Goal: Task Accomplishment & Management: Manage account settings

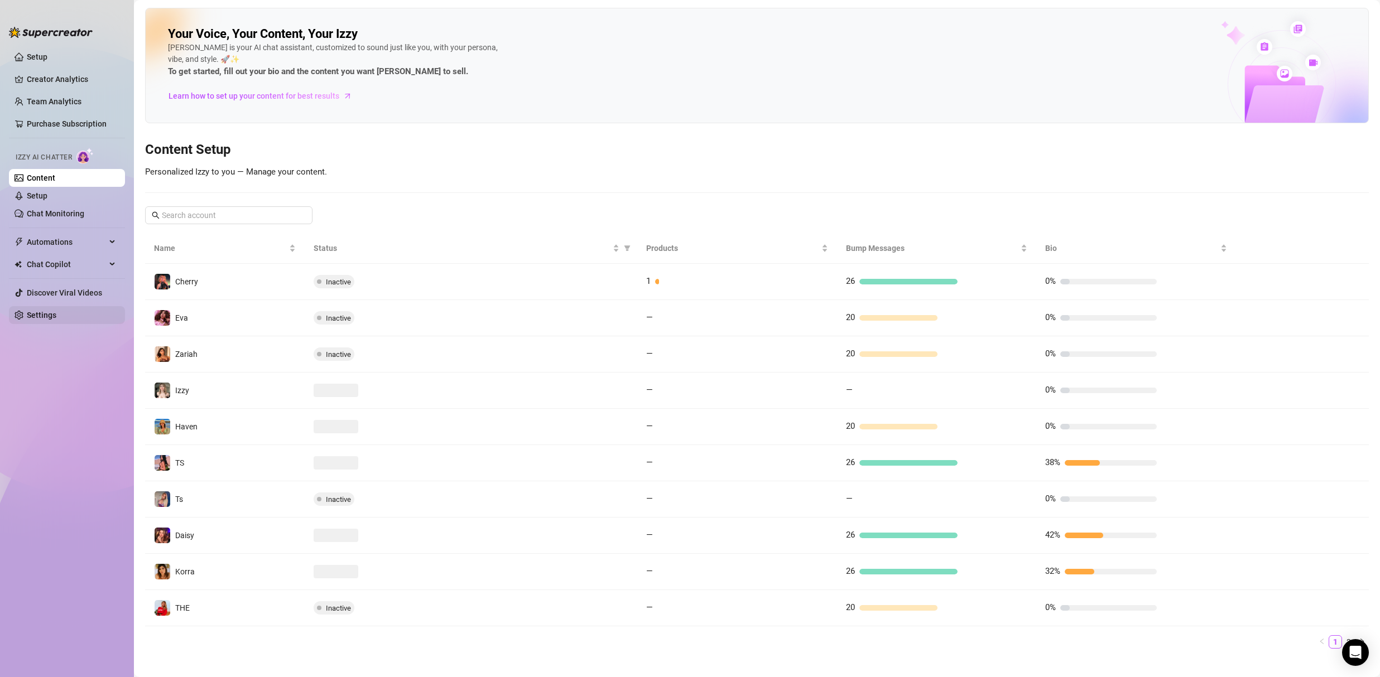
click at [54, 311] on link "Settings" at bounding box center [42, 315] width 30 height 9
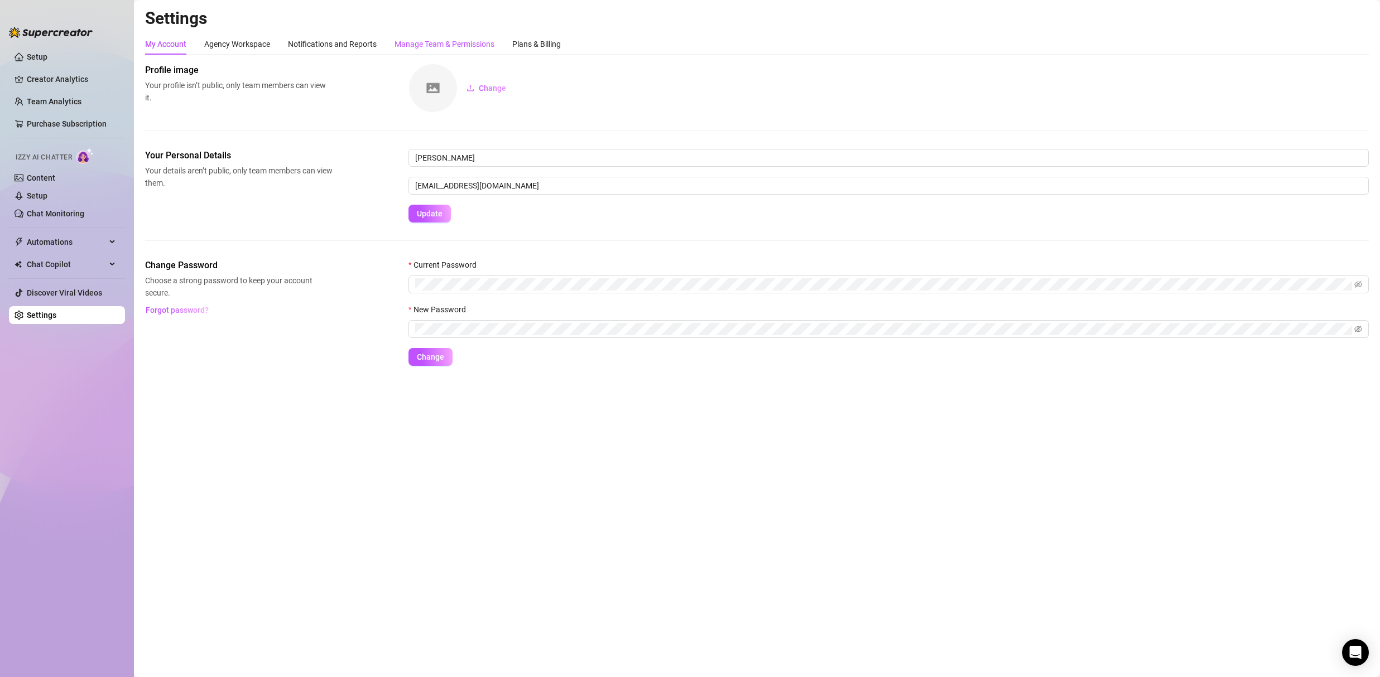
click at [420, 49] on div "Manage Team & Permissions" at bounding box center [445, 44] width 100 height 12
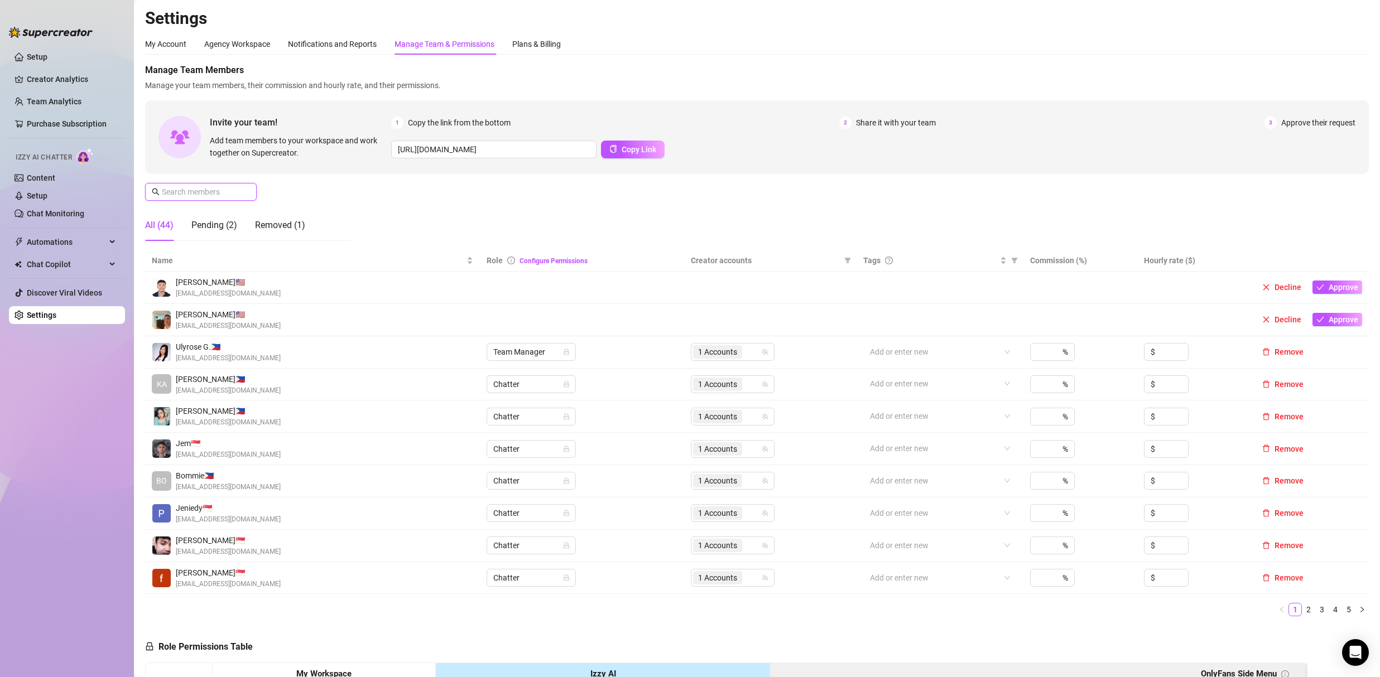
click at [224, 193] on input "text" at bounding box center [201, 192] width 79 height 12
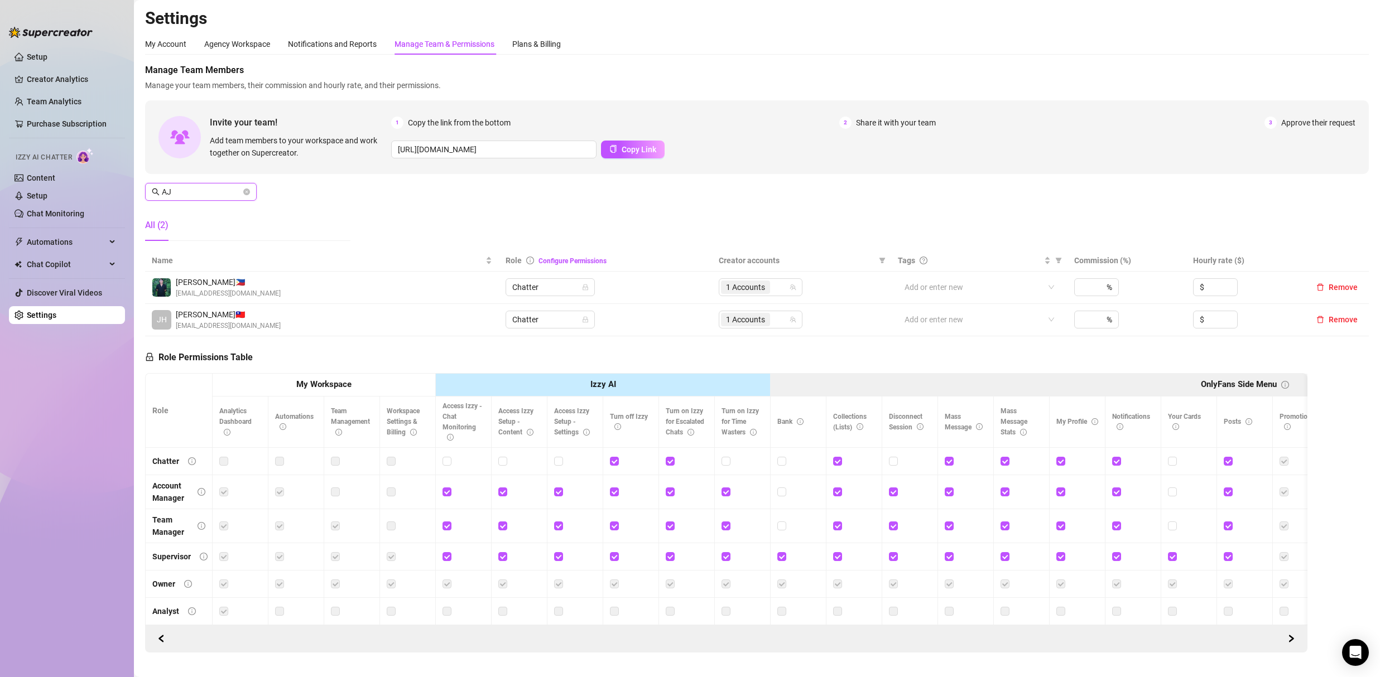
type input "AJ"
click at [768, 290] on div "1 Accounts" at bounding box center [746, 288] width 51 height 16
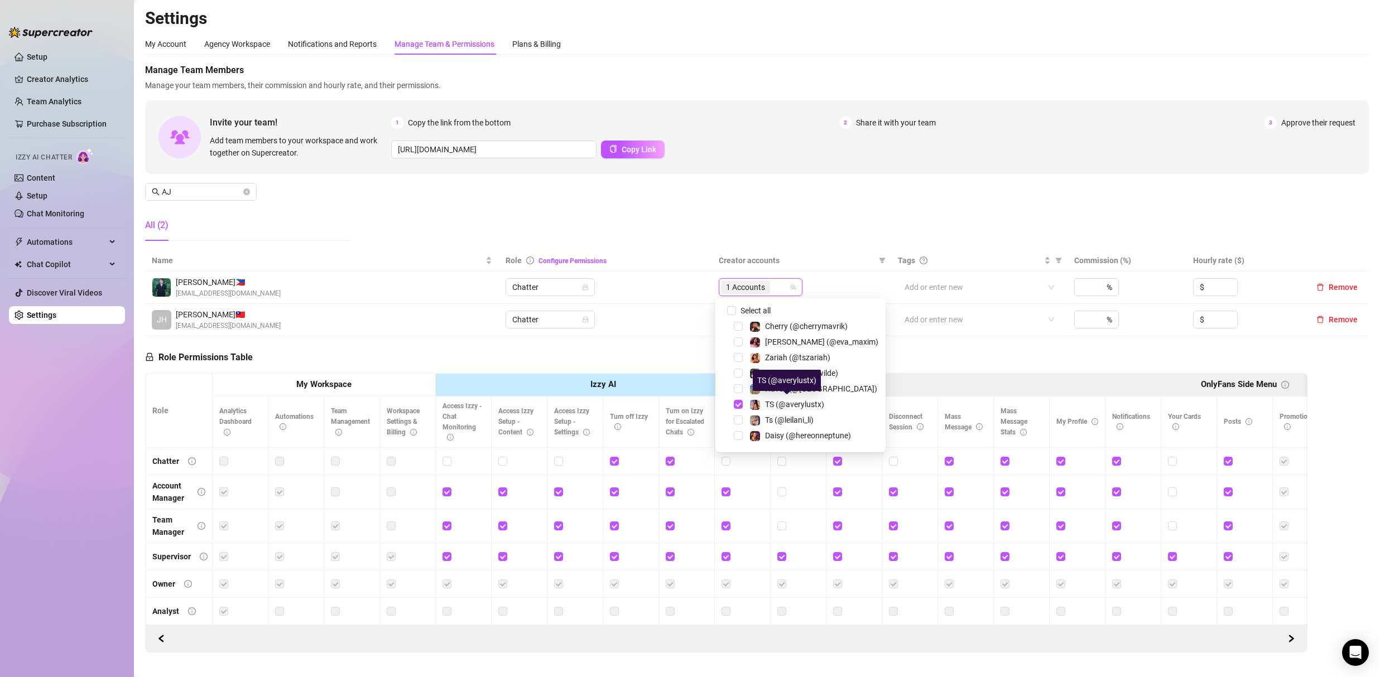
scroll to position [76, 0]
click at [826, 183] on div "Manage Team Members Manage your team members, their commission and hourly rate,…" at bounding box center [757, 157] width 1224 height 186
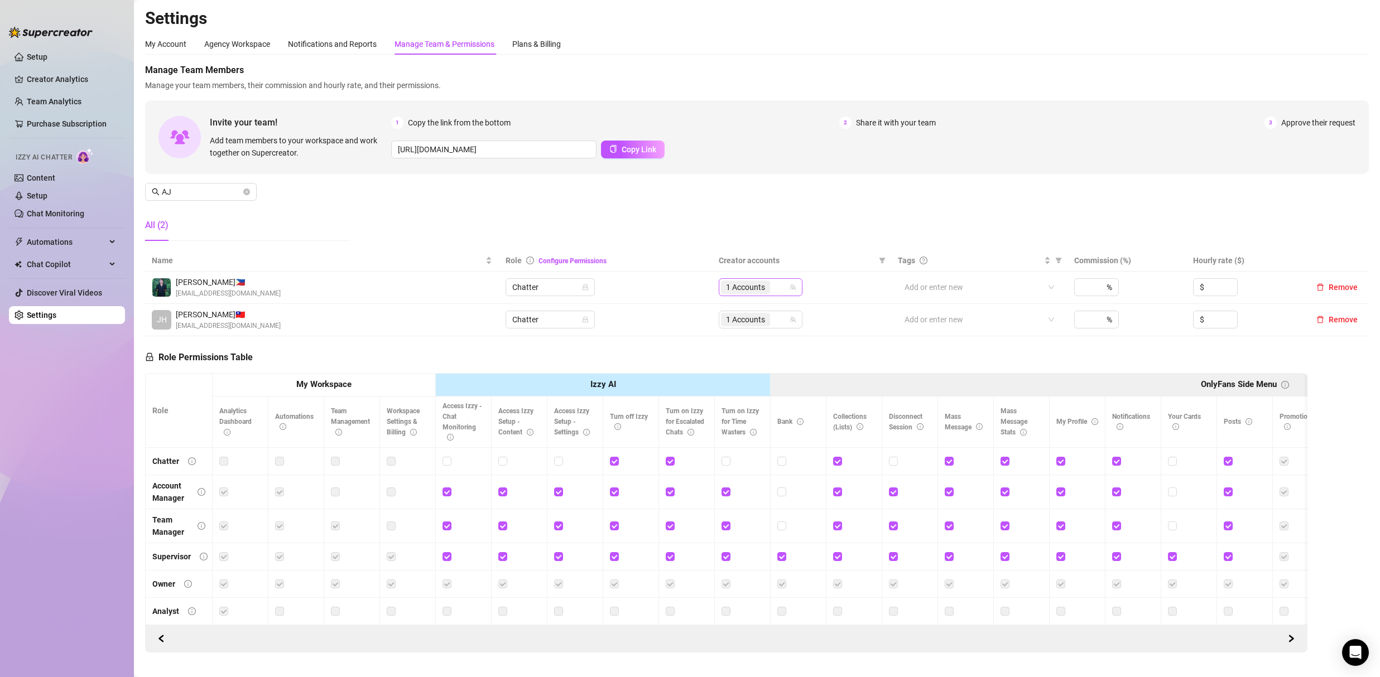
click at [776, 289] on div "1 Accounts" at bounding box center [755, 288] width 68 height 16
click at [774, 288] on div "1 Accounts" at bounding box center [755, 288] width 68 height 16
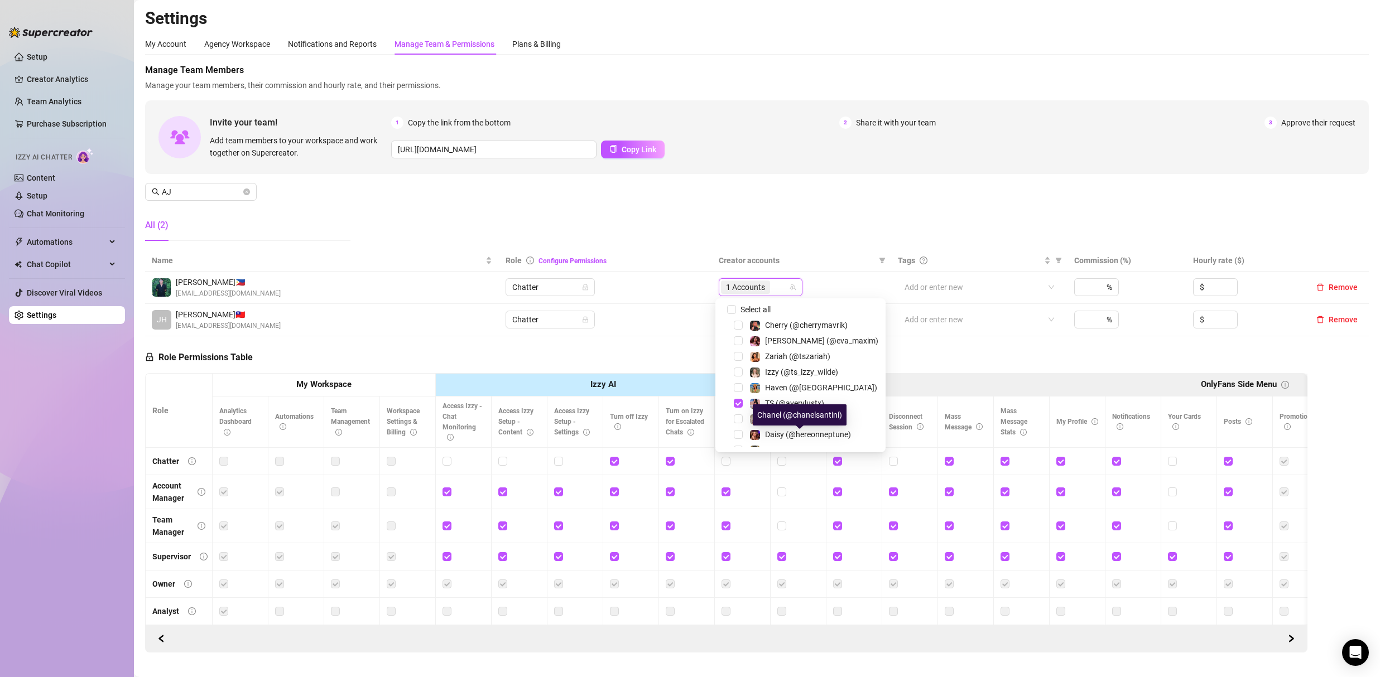
scroll to position [0, 0]
click at [778, 359] on span "Zariah (@tszariah)" at bounding box center [797, 357] width 65 height 9
click at [772, 136] on div "1 Copy the link from the bottom 2 Share it with your team 3 Approve their reque…" at bounding box center [873, 138] width 964 height 42
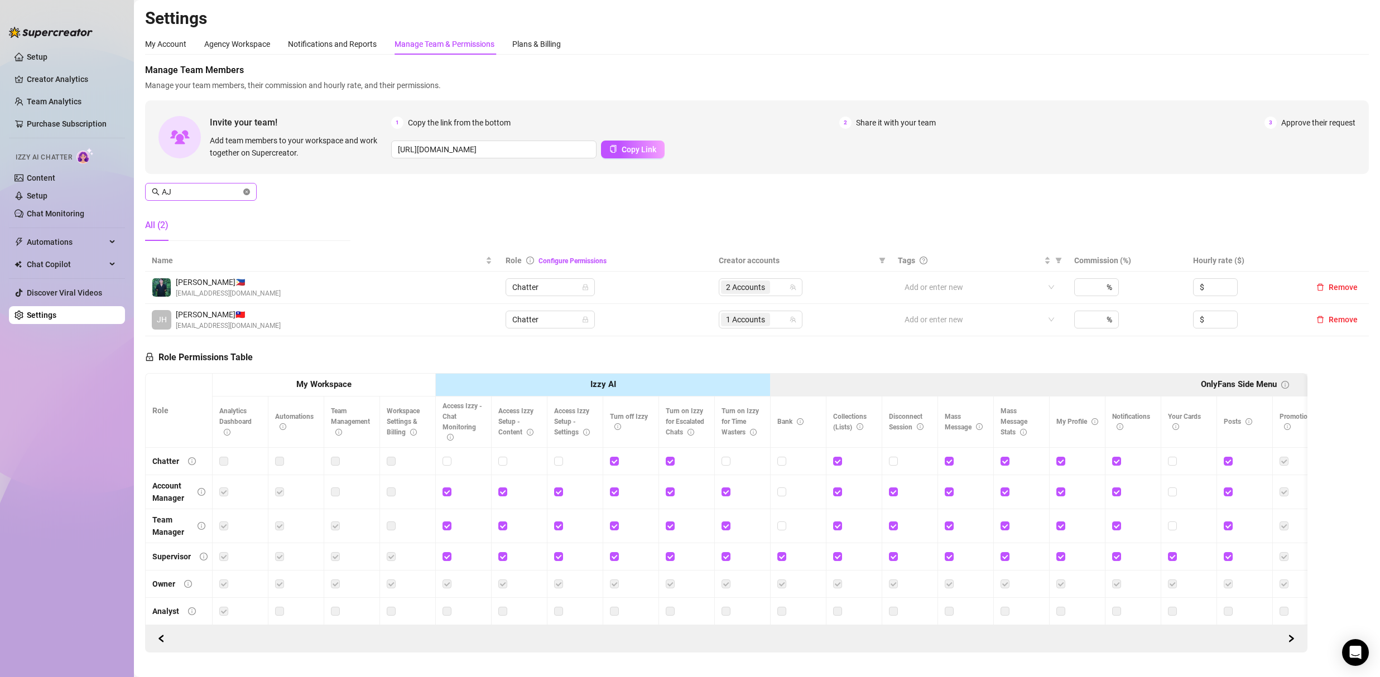
click at [247, 193] on icon "close-circle" at bounding box center [246, 192] width 7 height 7
click at [247, 193] on span at bounding box center [246, 192] width 7 height 12
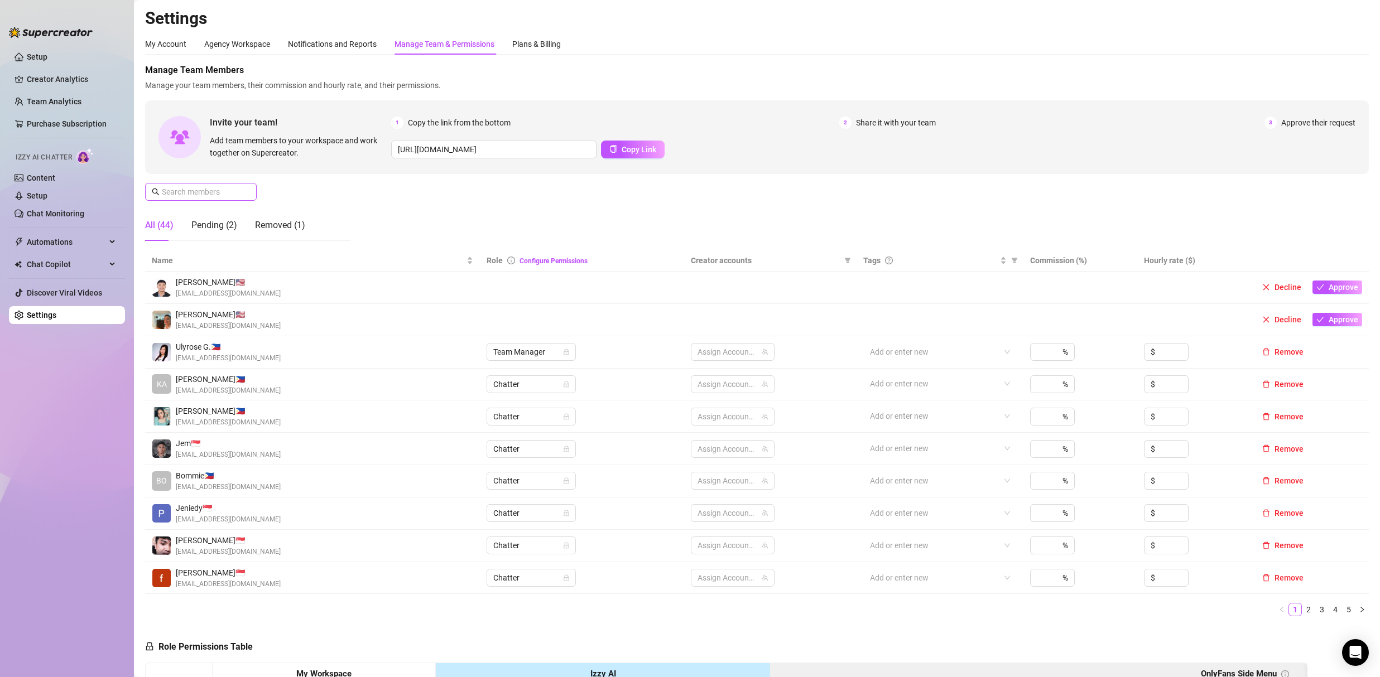
click at [247, 193] on span at bounding box center [246, 192] width 7 height 12
click at [1302, 610] on link "2" at bounding box center [1308, 608] width 12 height 12
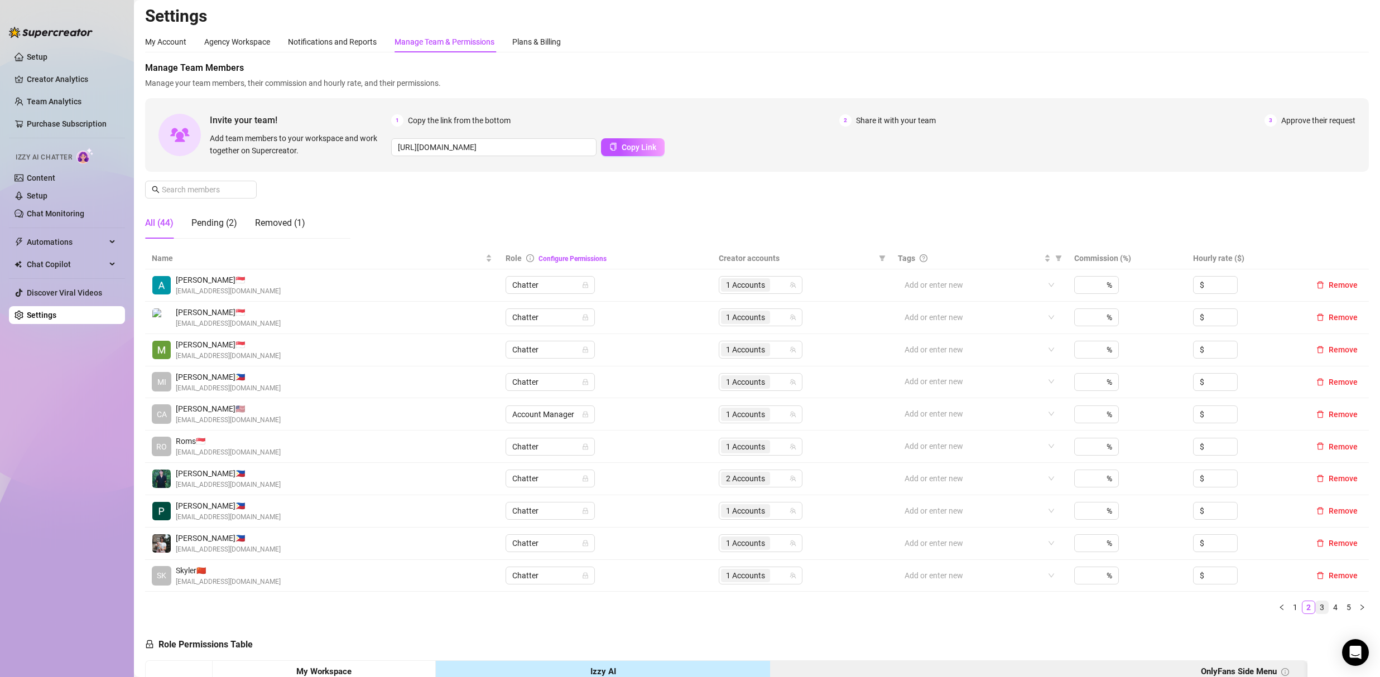
click at [1316, 610] on link "3" at bounding box center [1322, 608] width 12 height 12
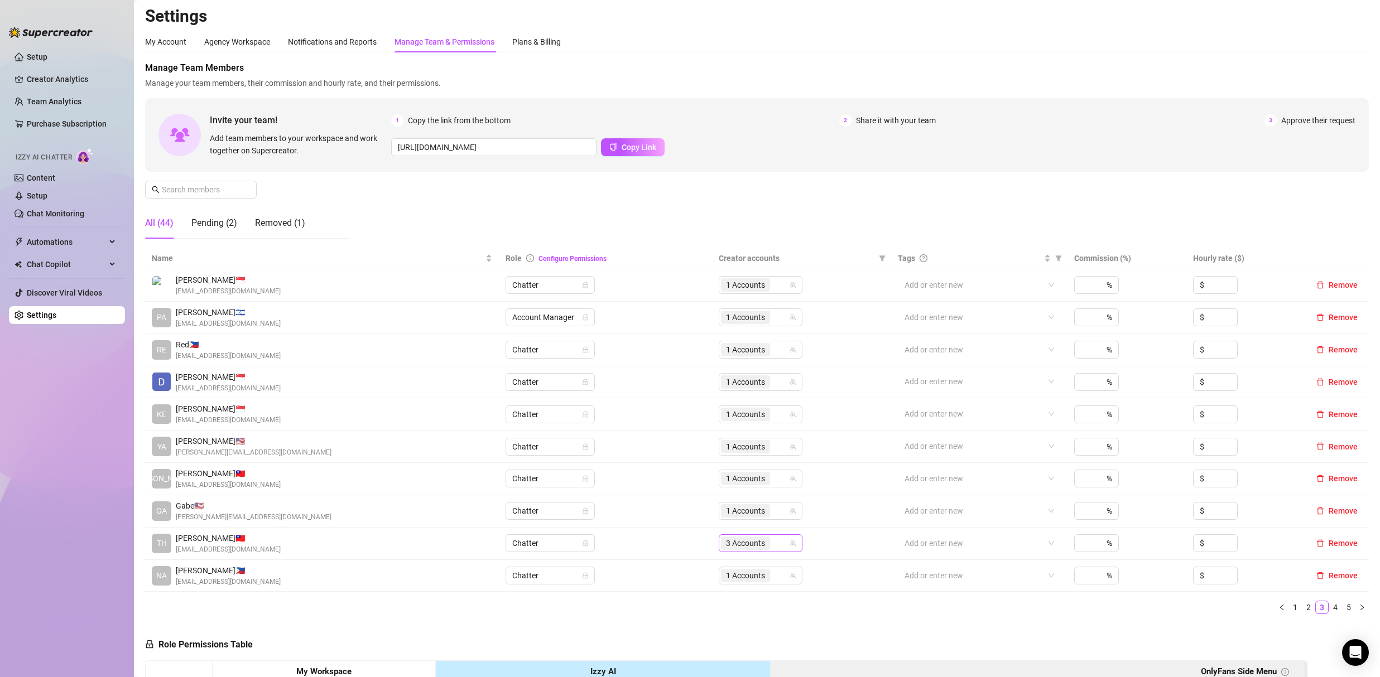
click at [773, 544] on div "3 Accounts" at bounding box center [755, 544] width 68 height 16
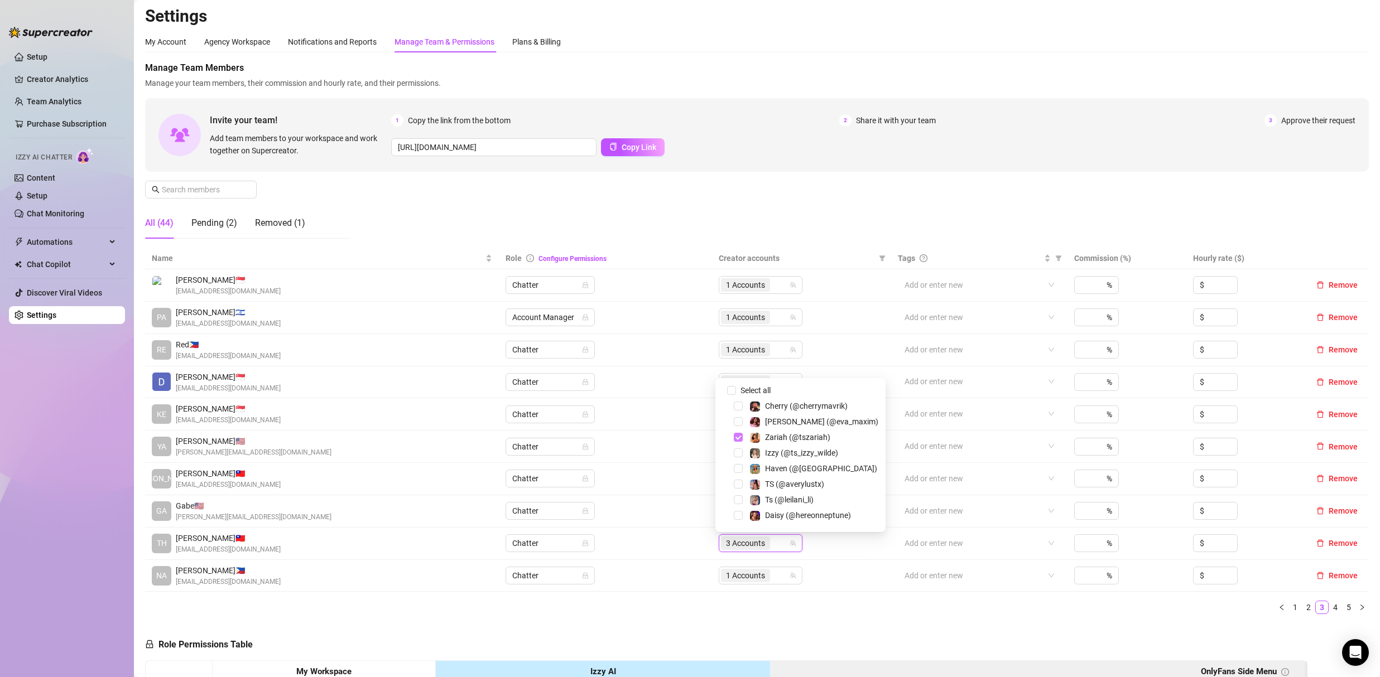
click at [737, 437] on span "Select tree node" at bounding box center [738, 437] width 9 height 9
click at [738, 472] on span "Select tree node" at bounding box center [738, 471] width 9 height 9
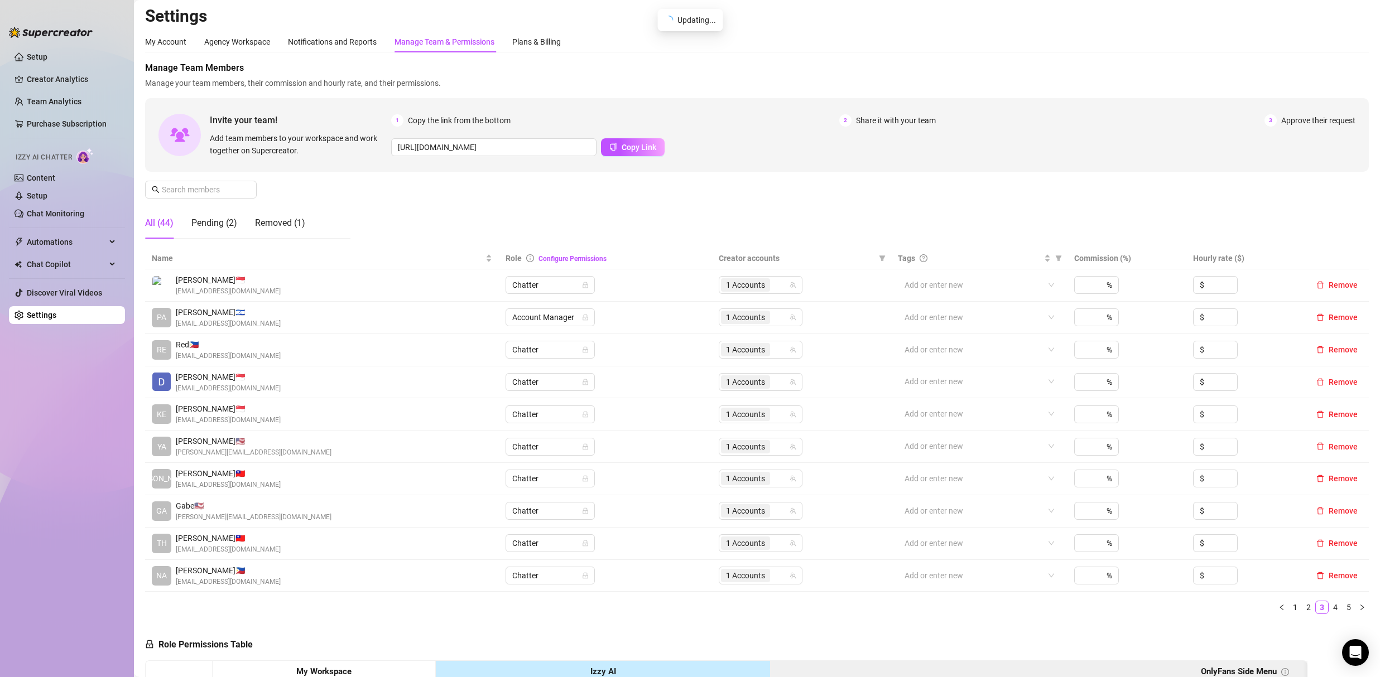
scroll to position [320, 0]
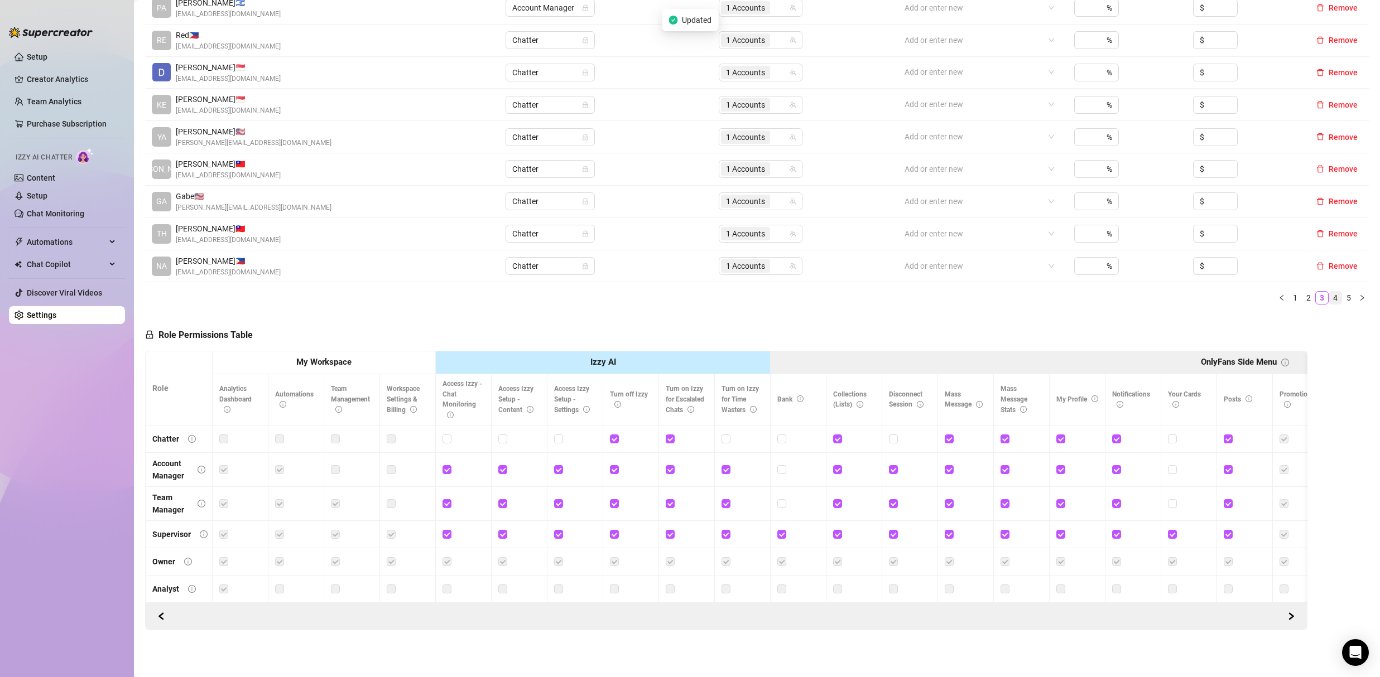
click at [1329, 292] on link "4" at bounding box center [1335, 298] width 12 height 12
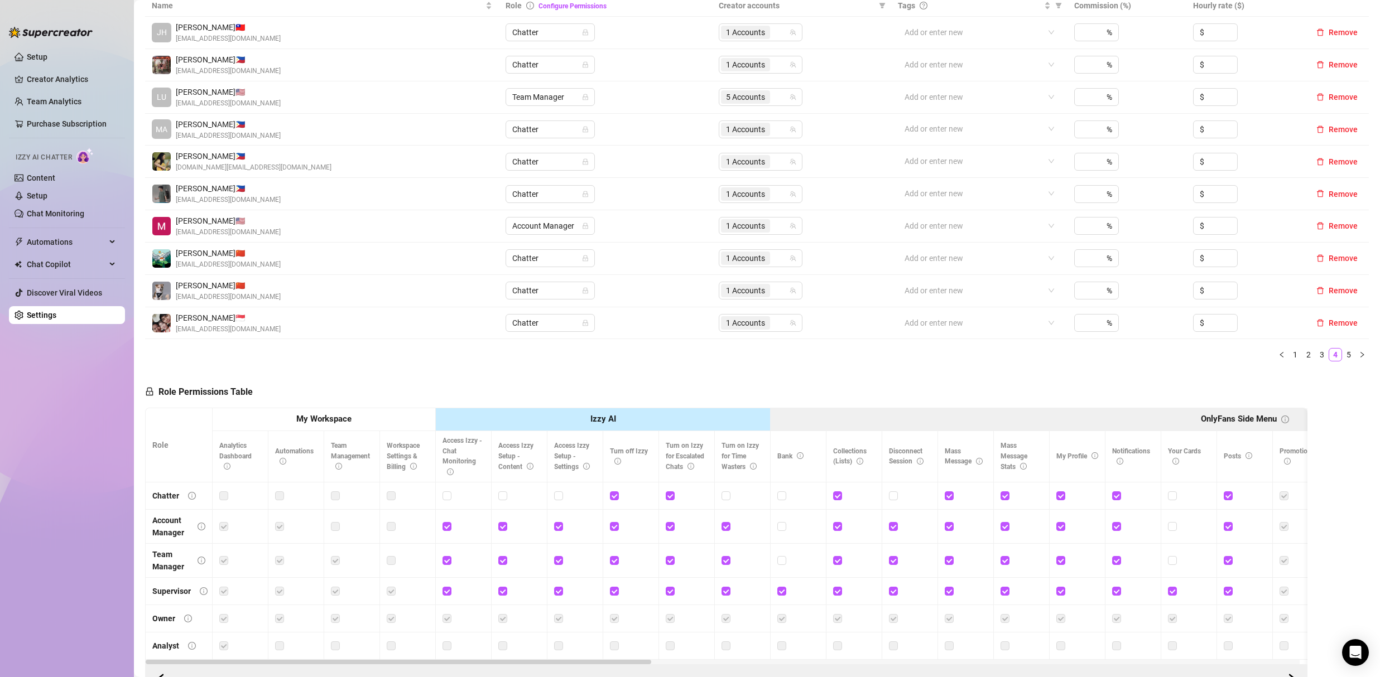
scroll to position [113, 0]
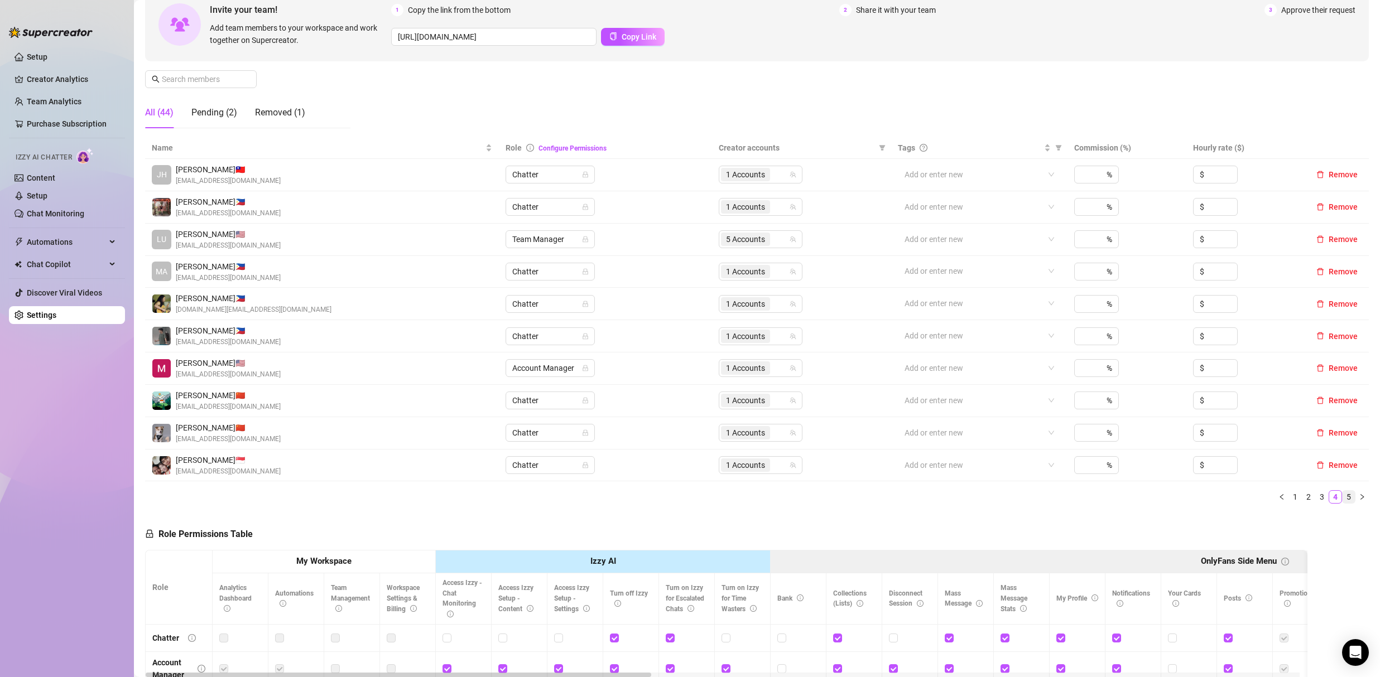
click at [1343, 499] on link "5" at bounding box center [1349, 497] width 12 height 12
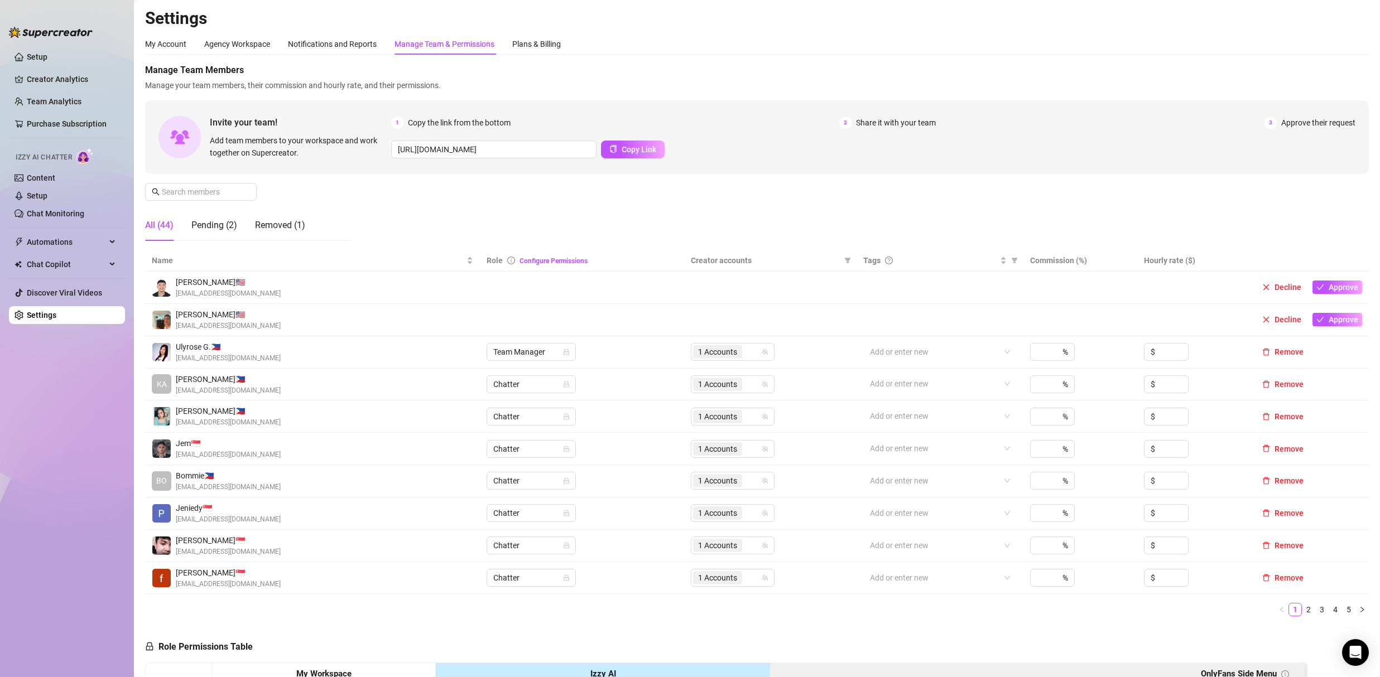
click at [32, 36] on img at bounding box center [51, 32] width 84 height 11
click at [31, 56] on link "Setup" at bounding box center [37, 56] width 21 height 9
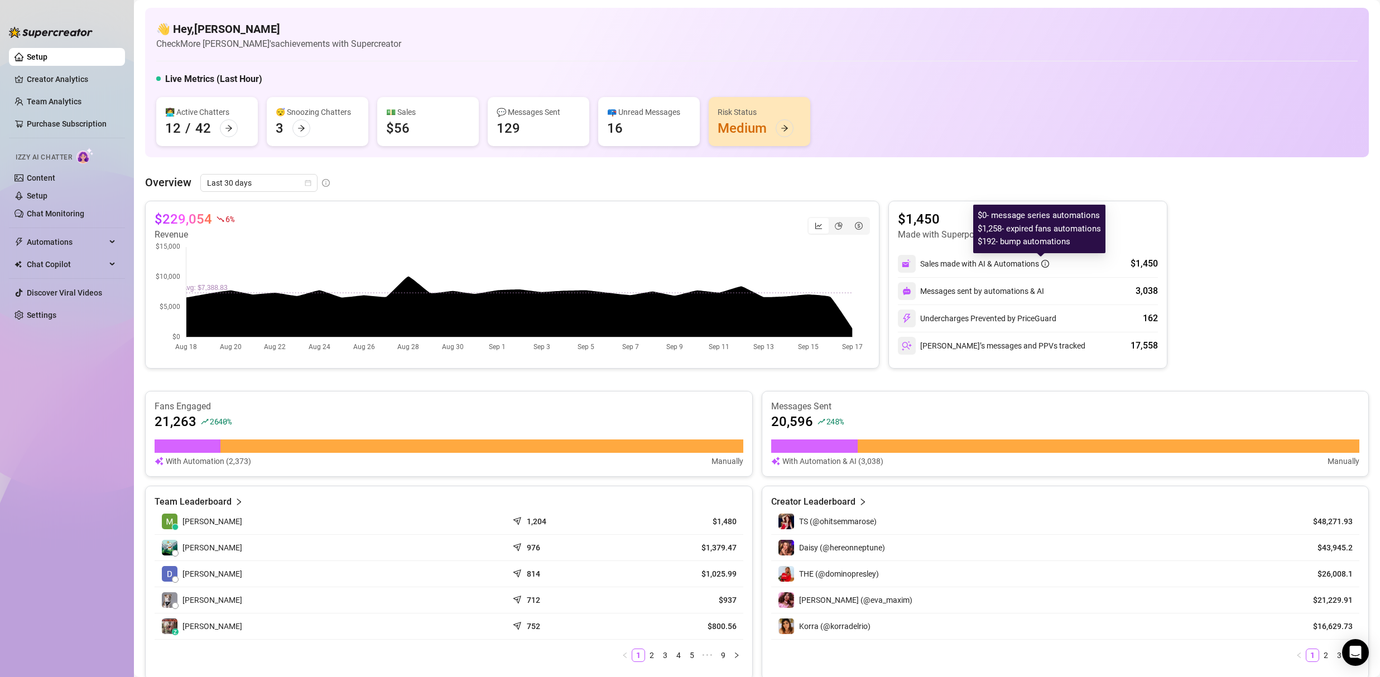
click at [1041, 265] on icon "info-circle" at bounding box center [1045, 264] width 8 height 8
click at [304, 134] on div at bounding box center [301, 128] width 18 height 18
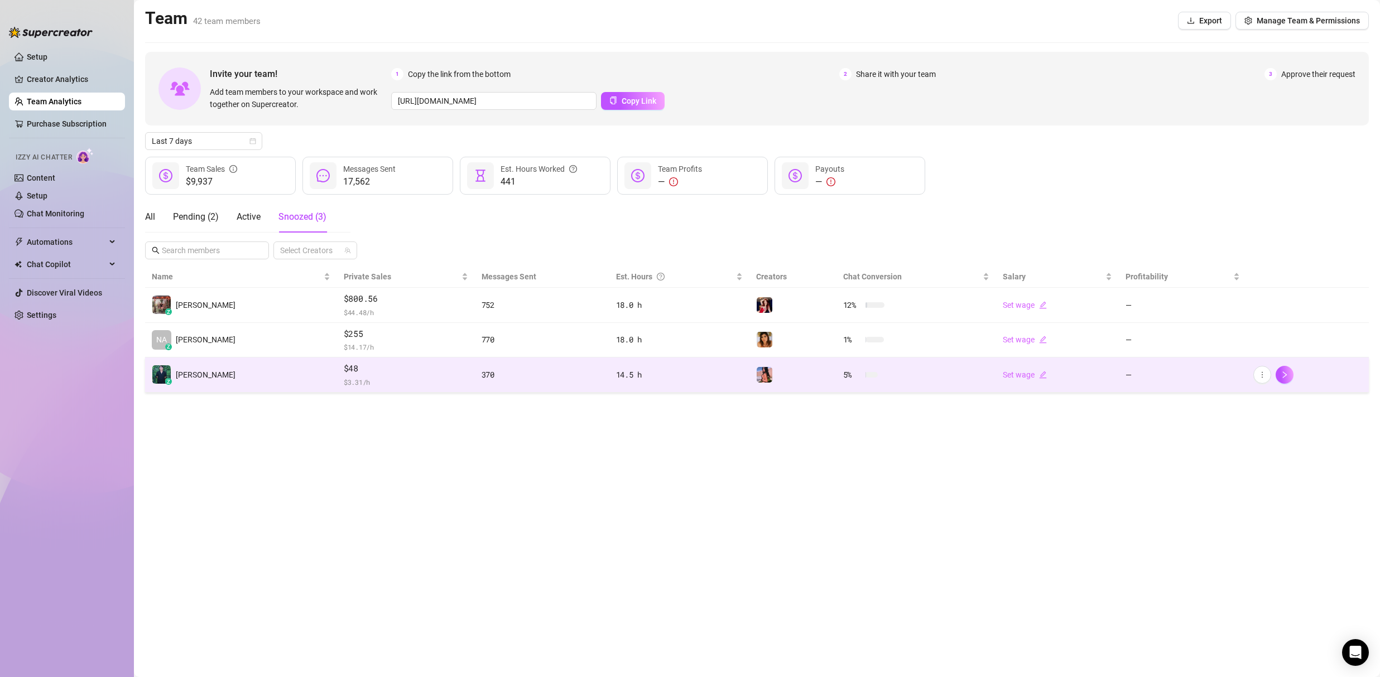
click at [163, 374] on img at bounding box center [161, 375] width 18 height 18
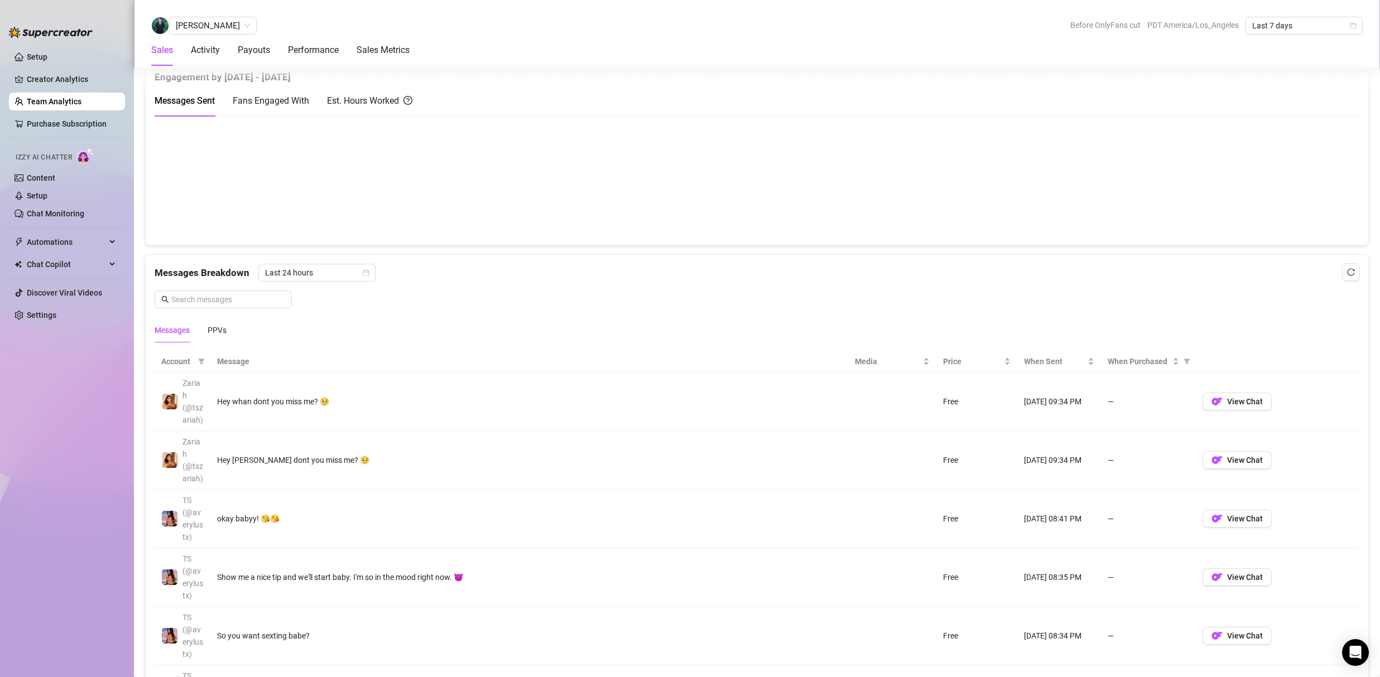
scroll to position [642, 0]
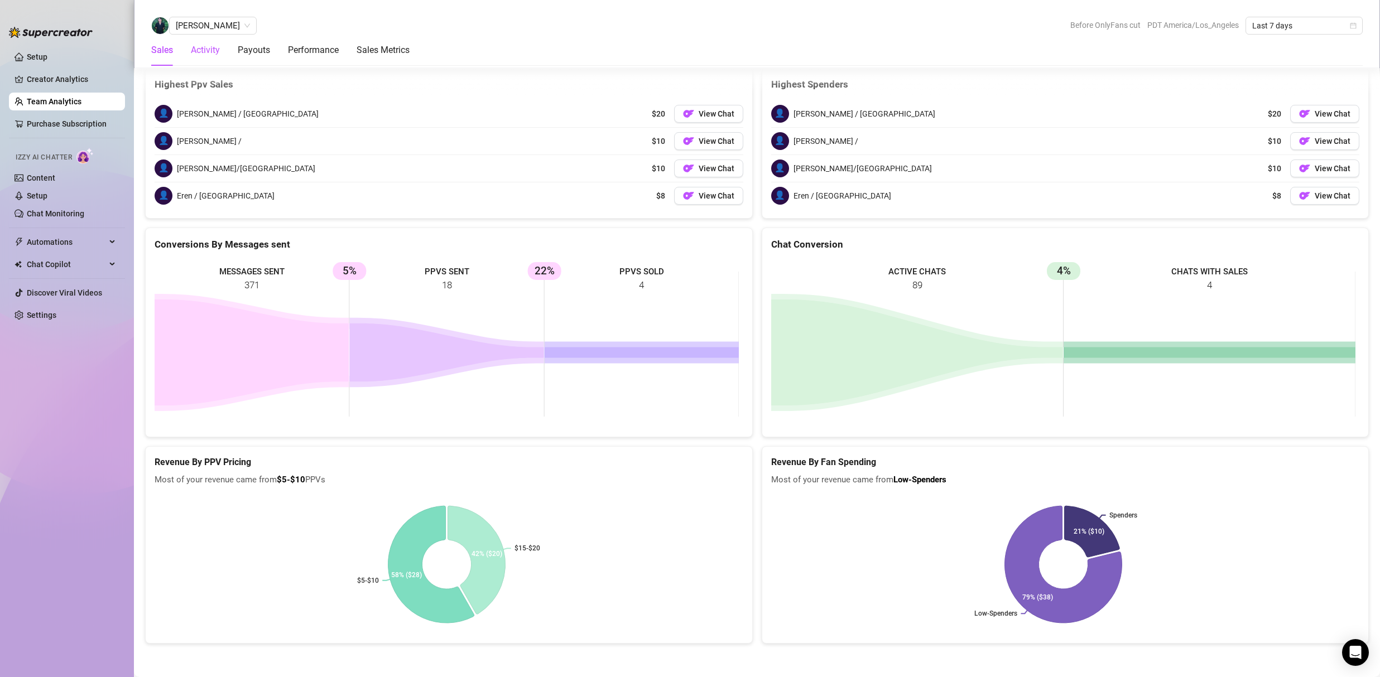
click at [207, 44] on div "Activity" at bounding box center [205, 50] width 29 height 13
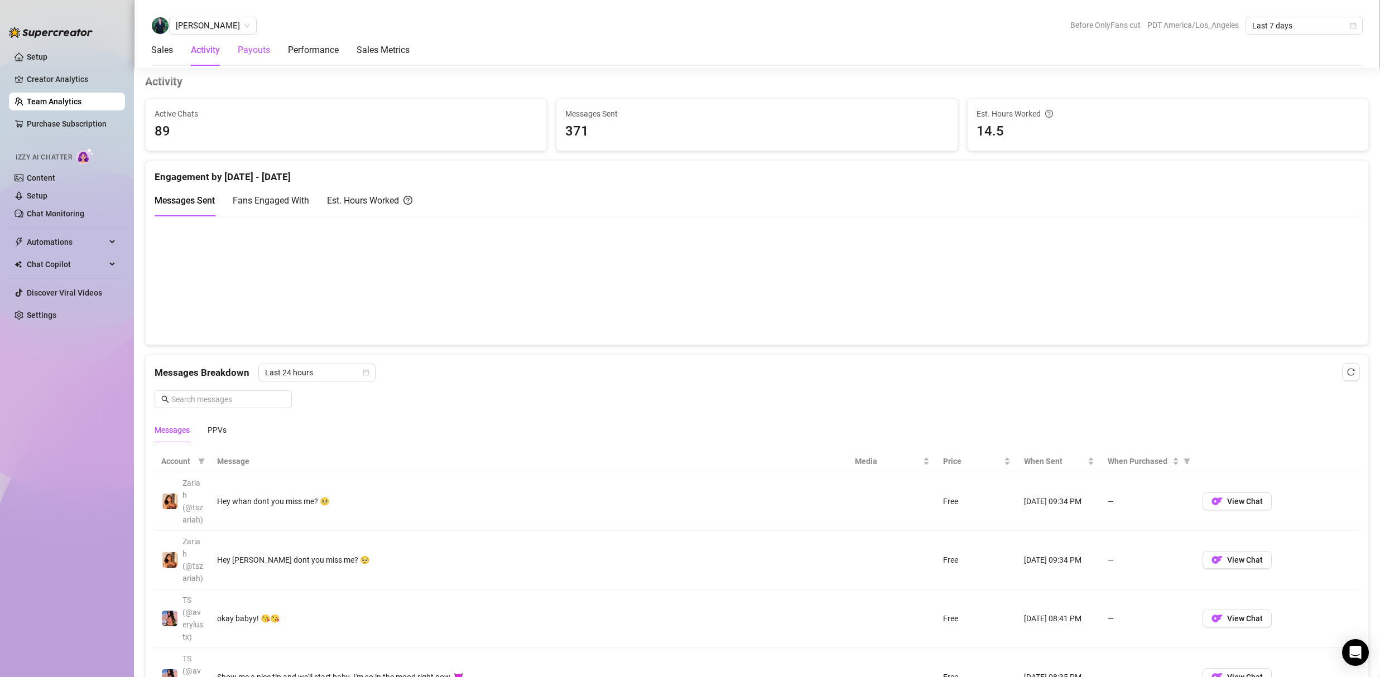
click at [258, 46] on div "Payouts" at bounding box center [254, 50] width 32 height 13
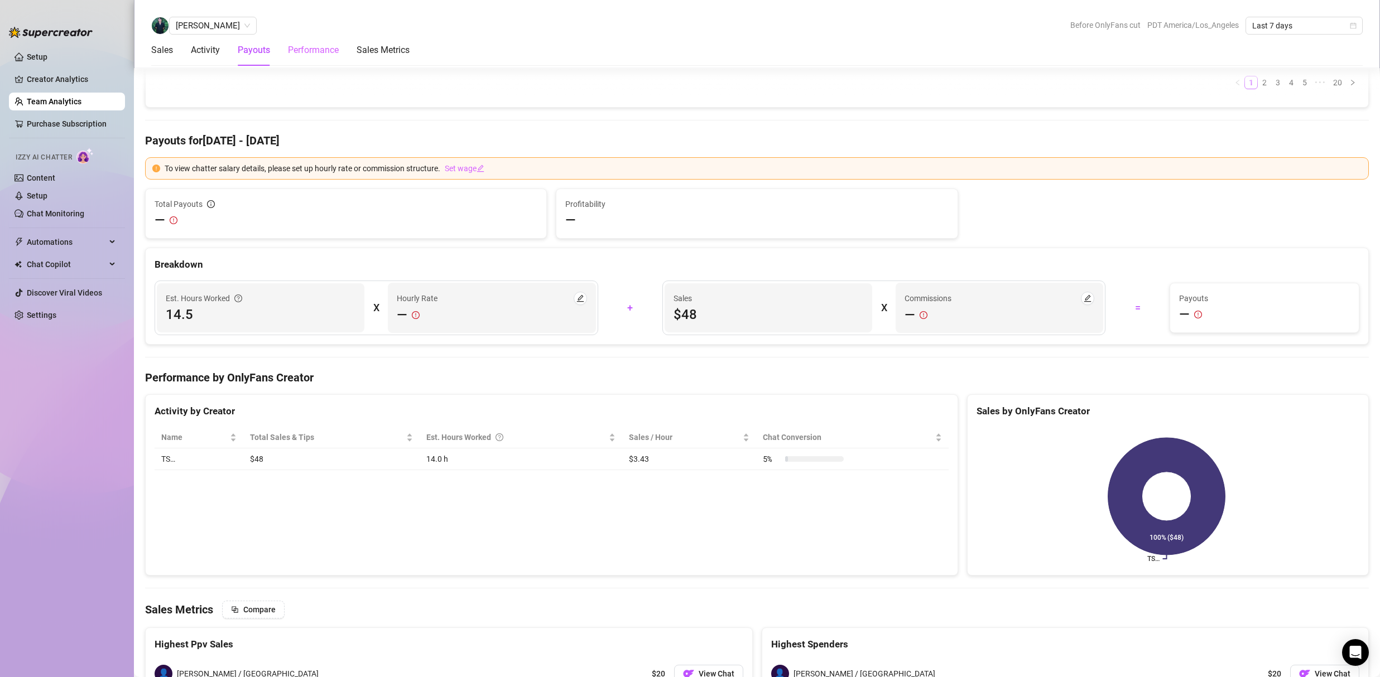
scroll to position [1492, 0]
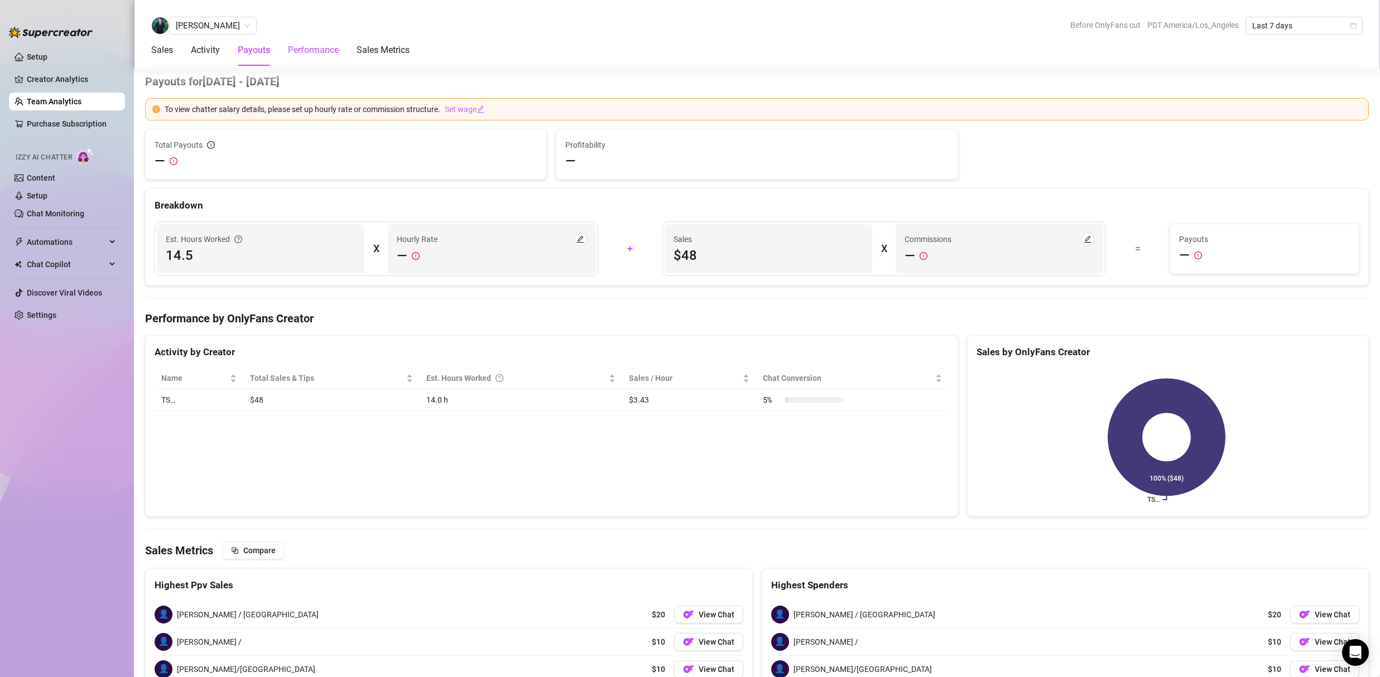
click at [304, 46] on div "Performance" at bounding box center [313, 50] width 51 height 13
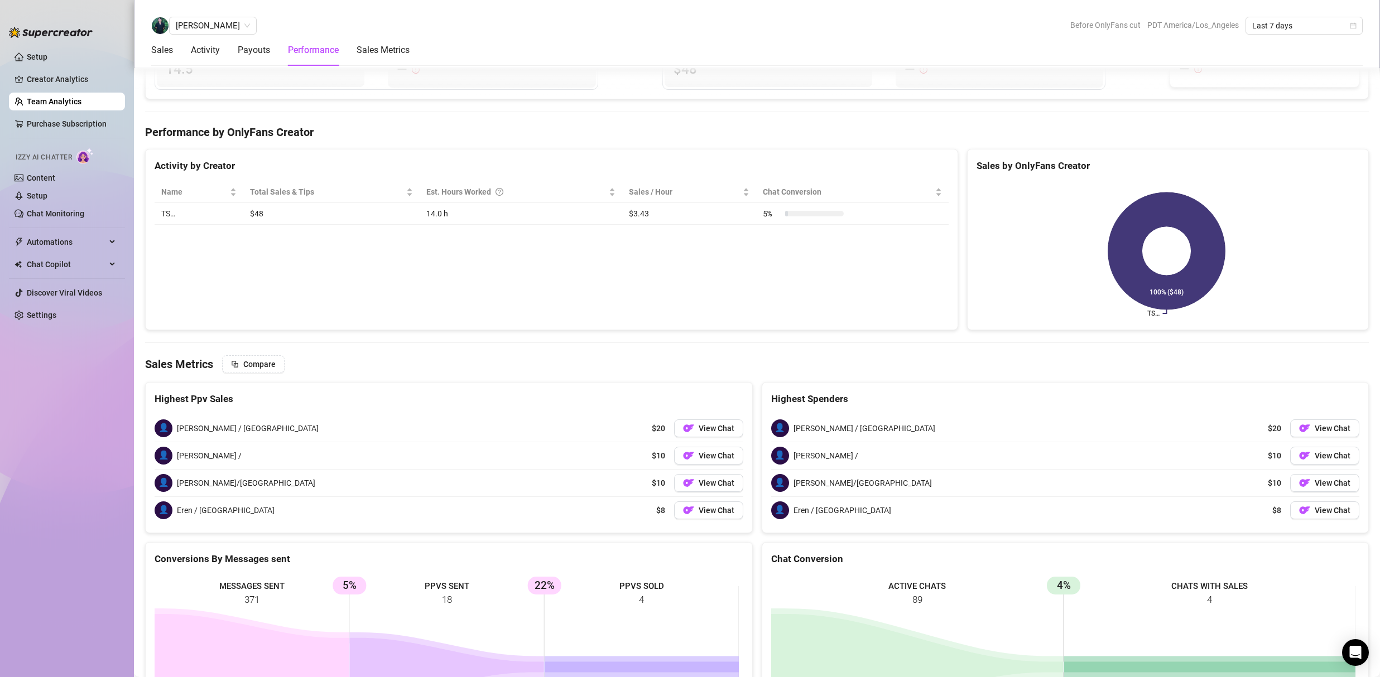
scroll to position [1729, 0]
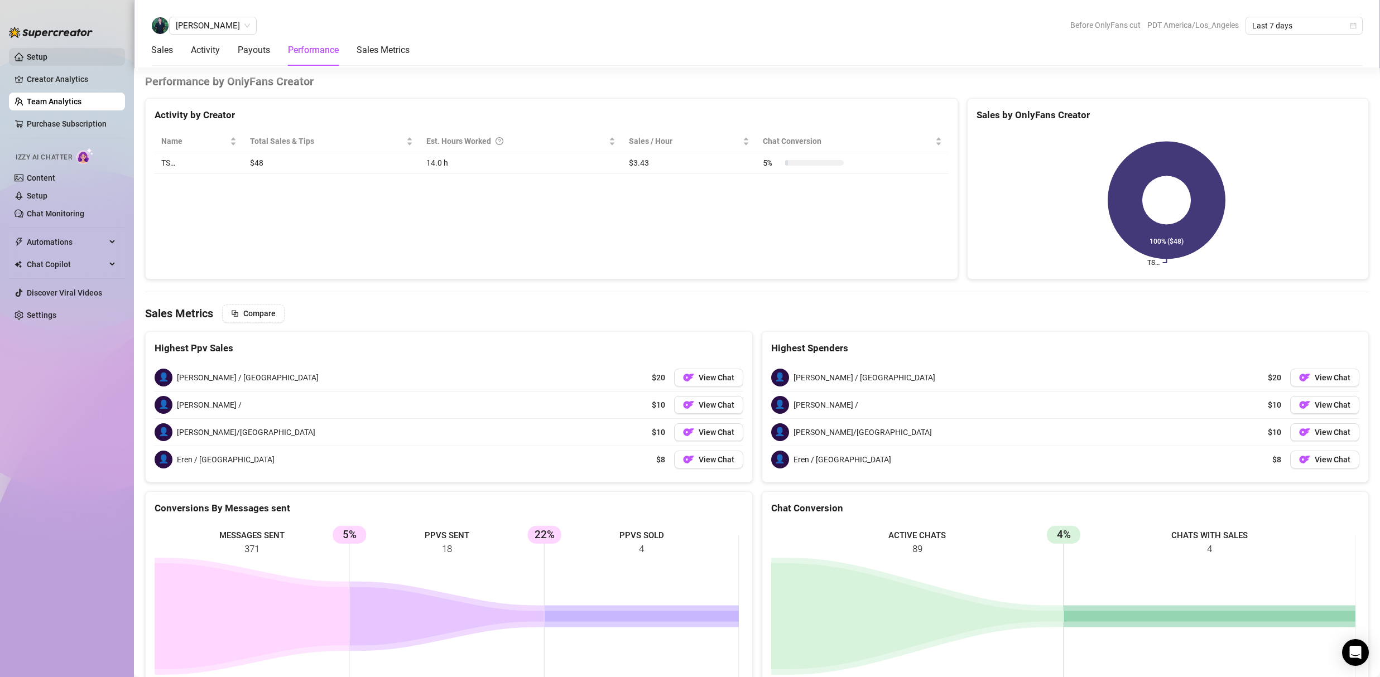
click at [44, 56] on link "Setup" at bounding box center [37, 56] width 21 height 9
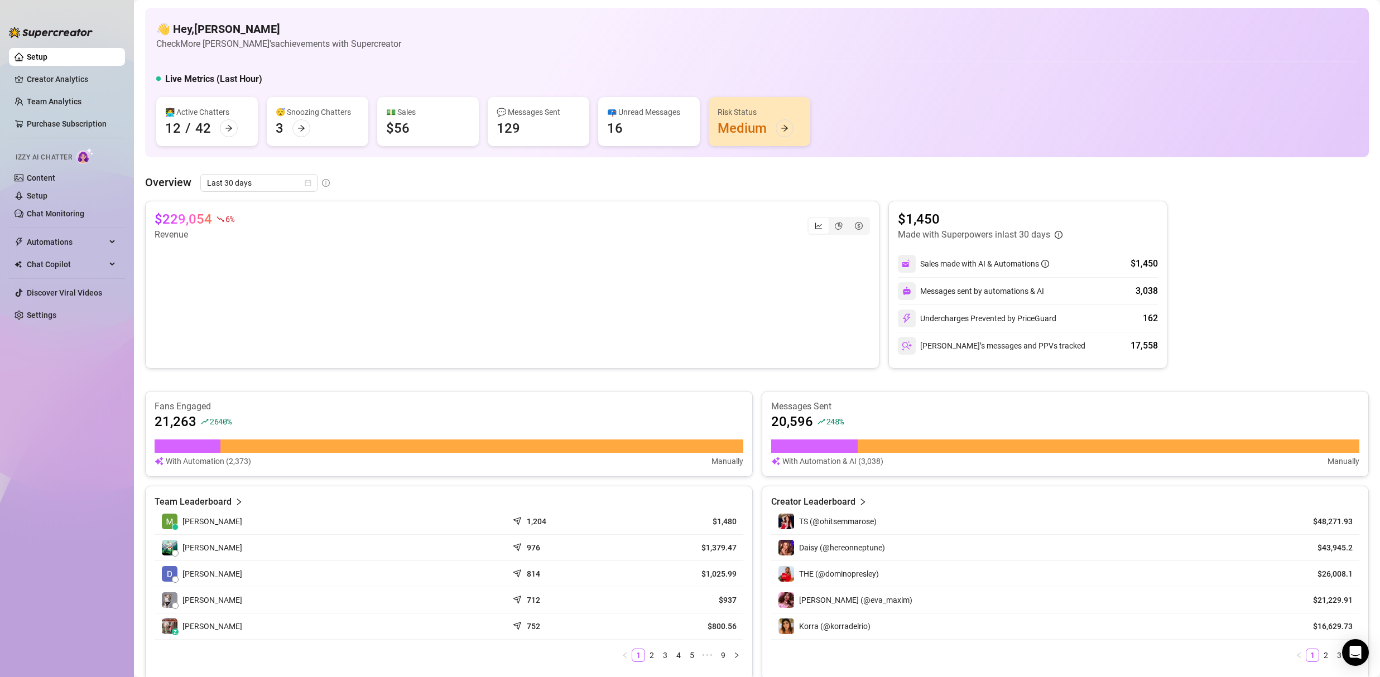
click at [420, 135] on div "💵 Sales $56" at bounding box center [428, 121] width 102 height 49
click at [233, 131] on div at bounding box center [229, 128] width 18 height 18
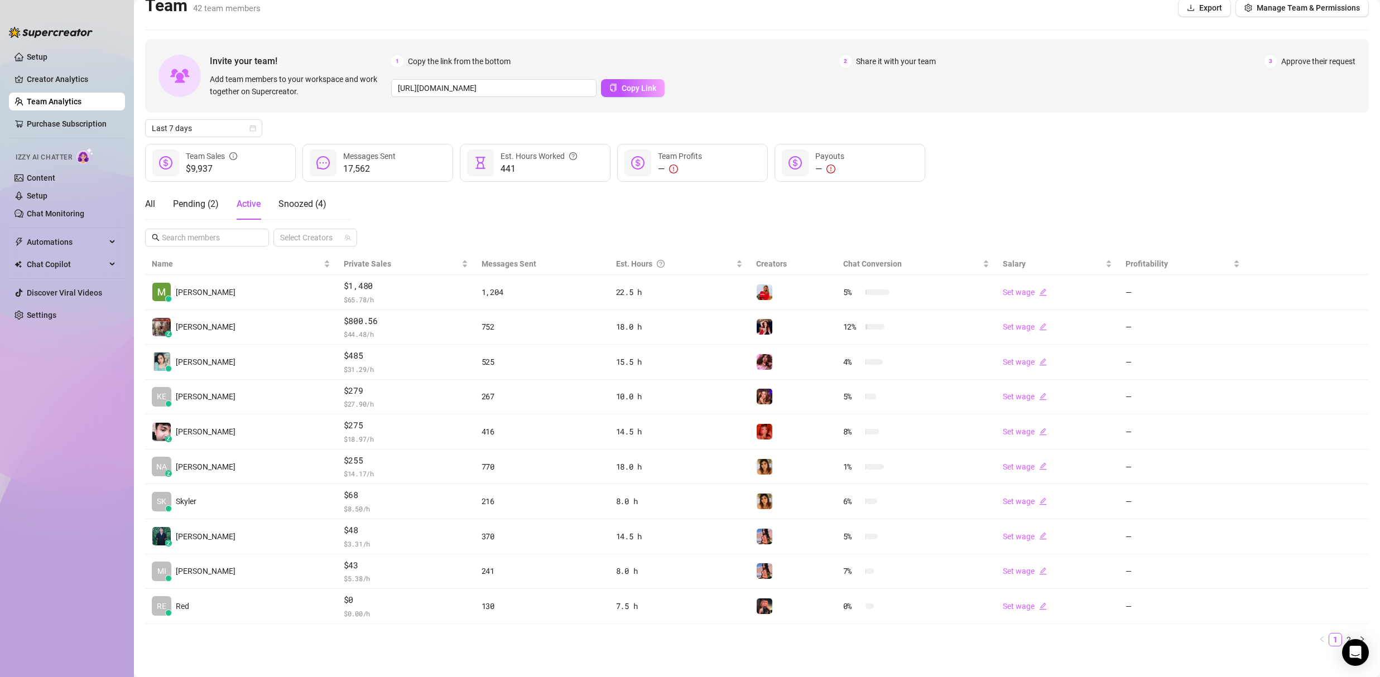
scroll to position [25, 0]
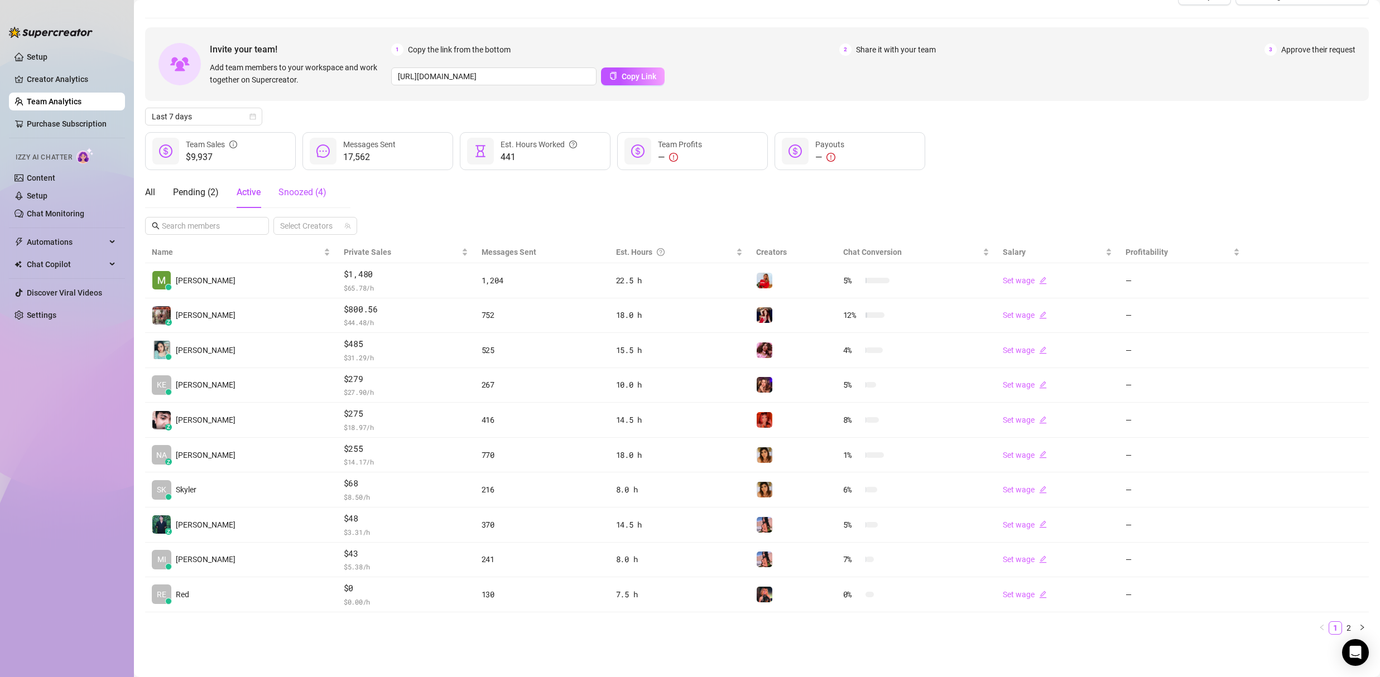
click at [313, 195] on span "Snoozed ( 4 )" at bounding box center [302, 192] width 48 height 11
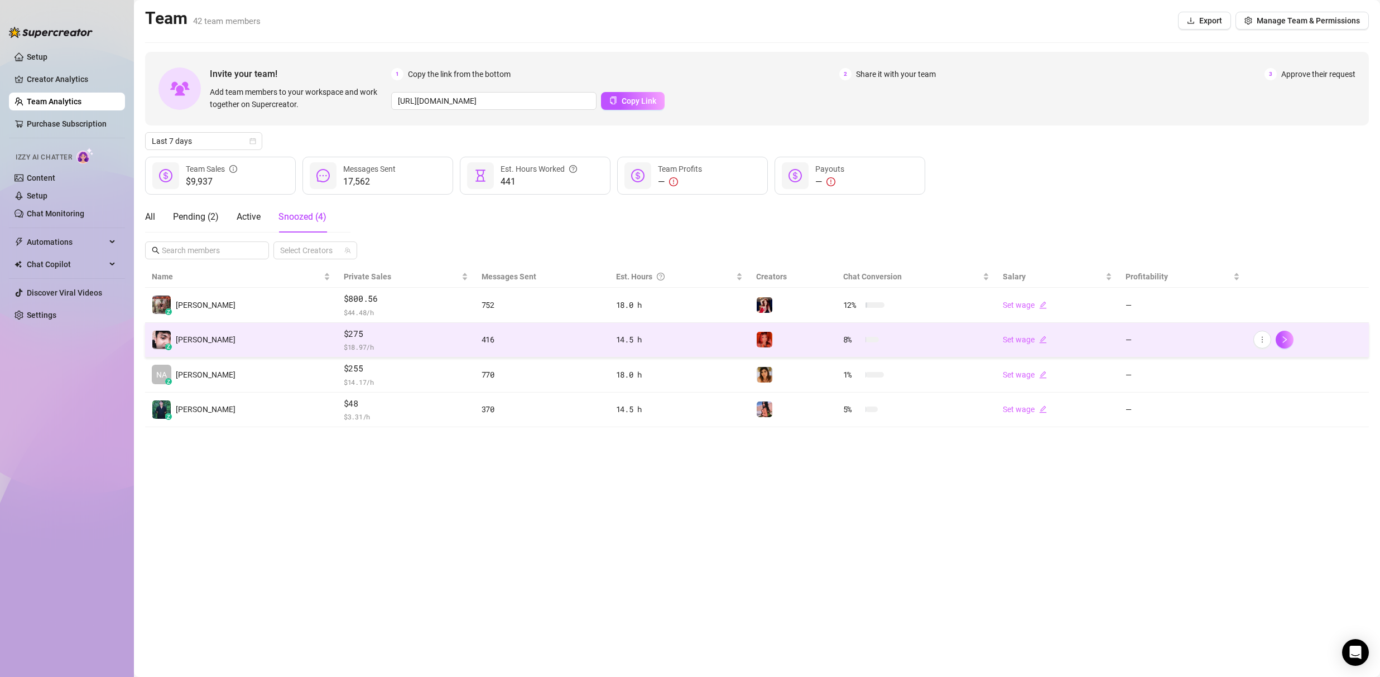
click at [243, 345] on td "z Janju L." at bounding box center [241, 340] width 192 height 35
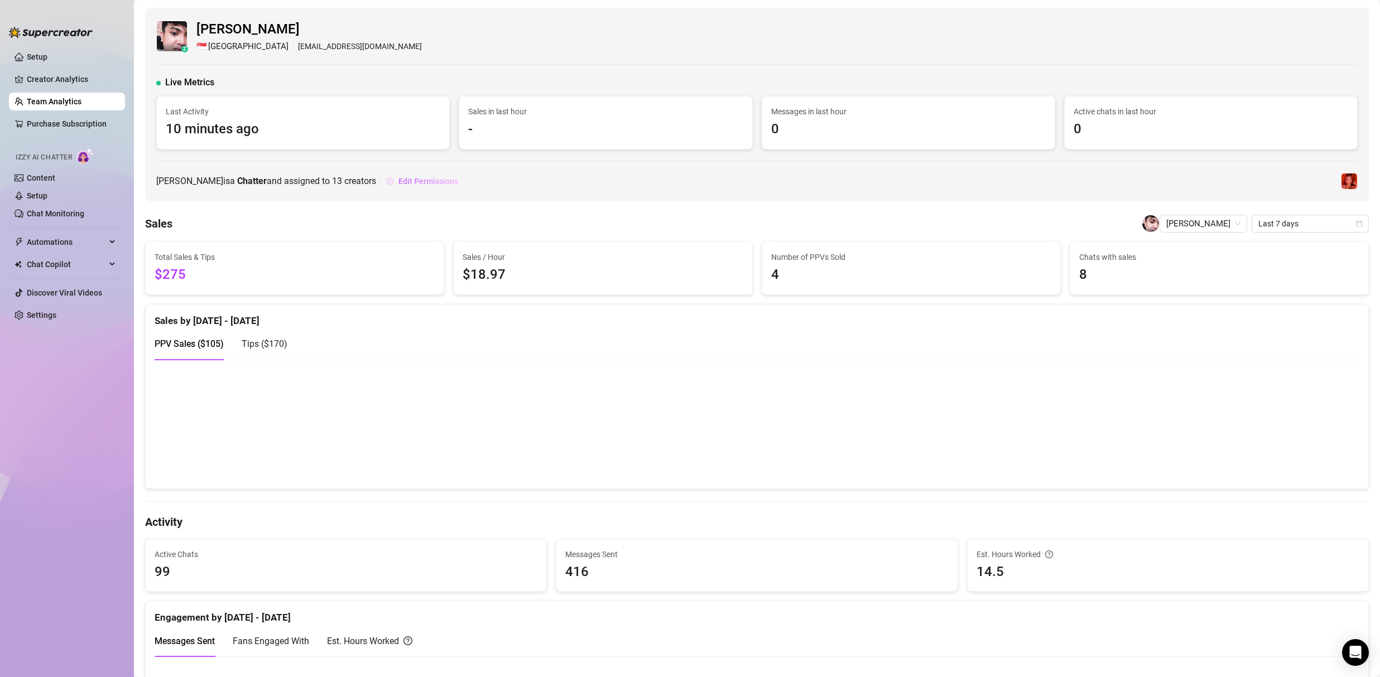
click at [398, 180] on span "Edit Permissions" at bounding box center [428, 181] width 60 height 9
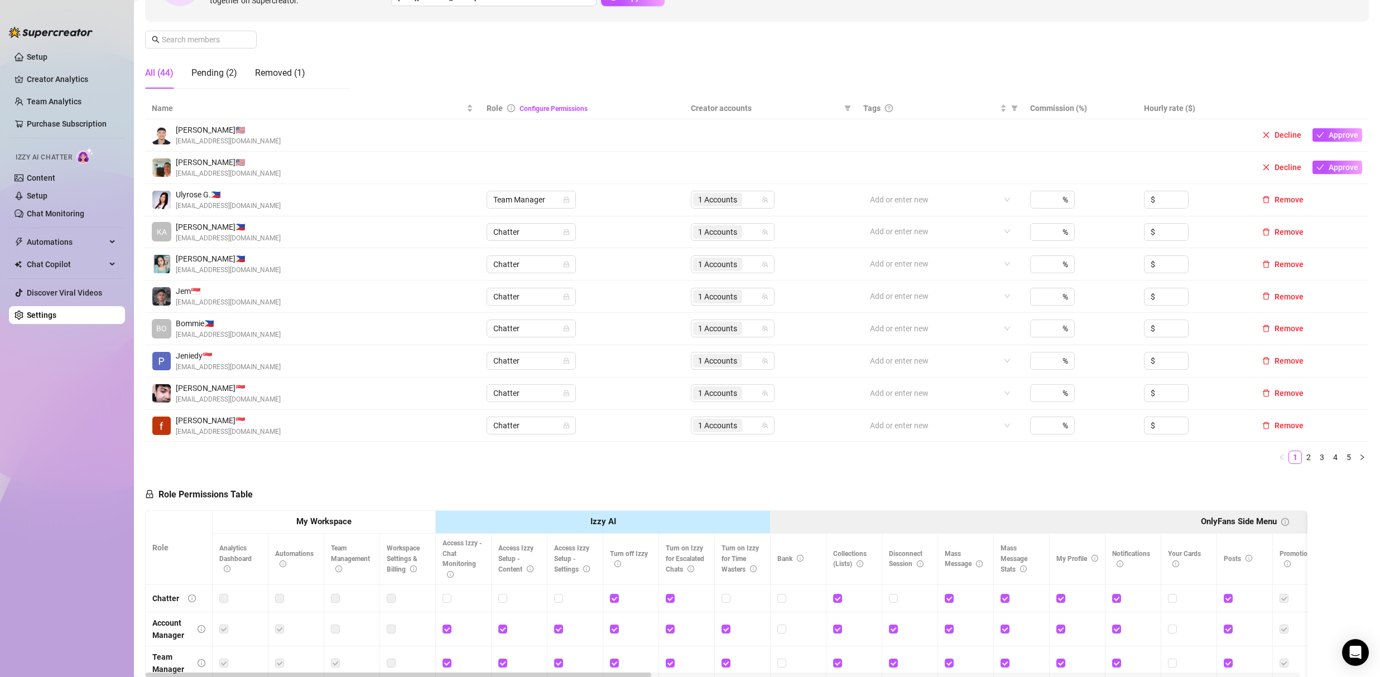
scroll to position [155, 0]
click at [373, 391] on div "Janju L. 🇸🇬 janjulopez1318@gmail.com" at bounding box center [312, 391] width 321 height 23
click at [161, 392] on img at bounding box center [161, 391] width 18 height 18
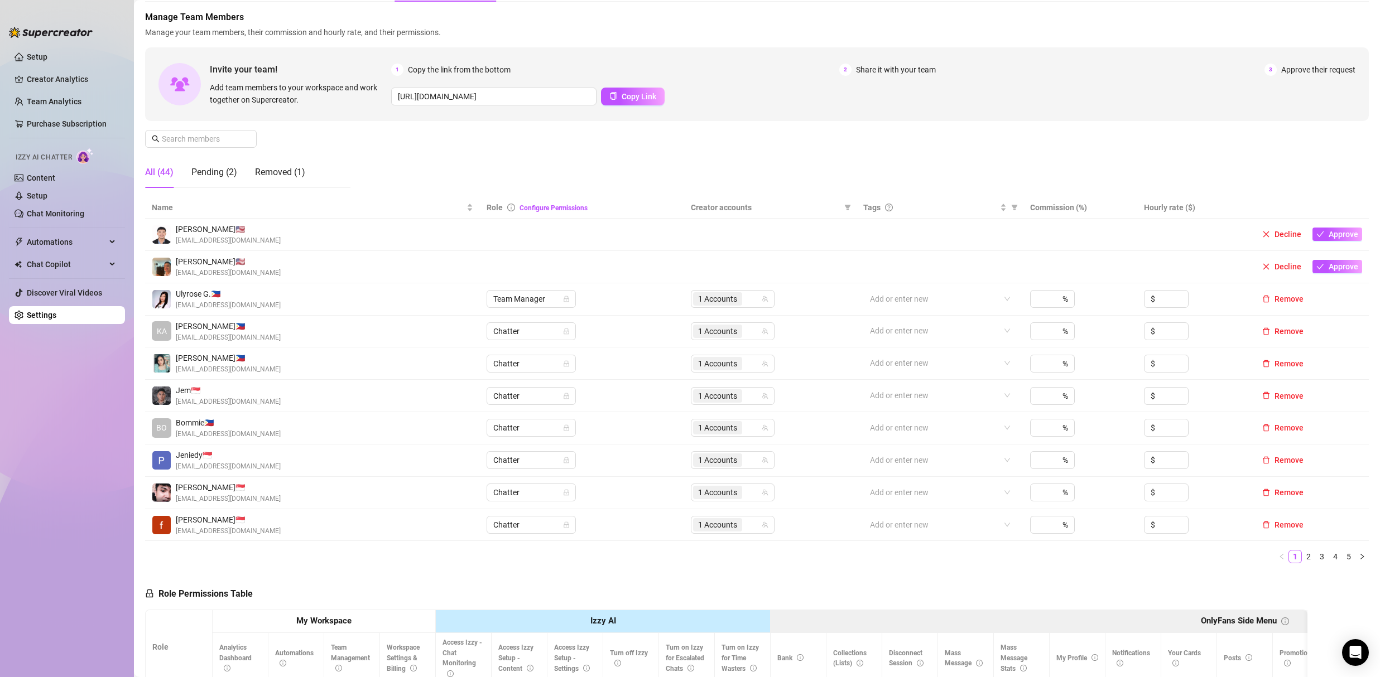
scroll to position [0, 0]
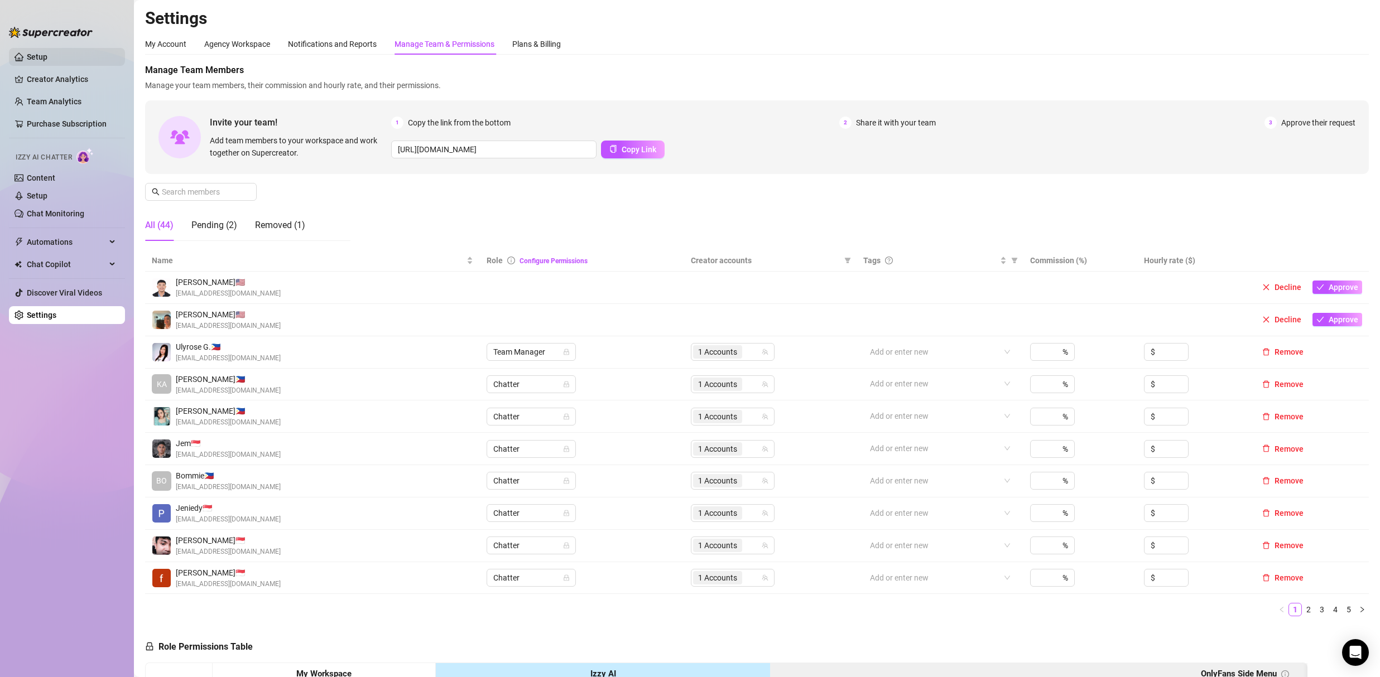
click at [47, 60] on link "Setup" at bounding box center [37, 56] width 21 height 9
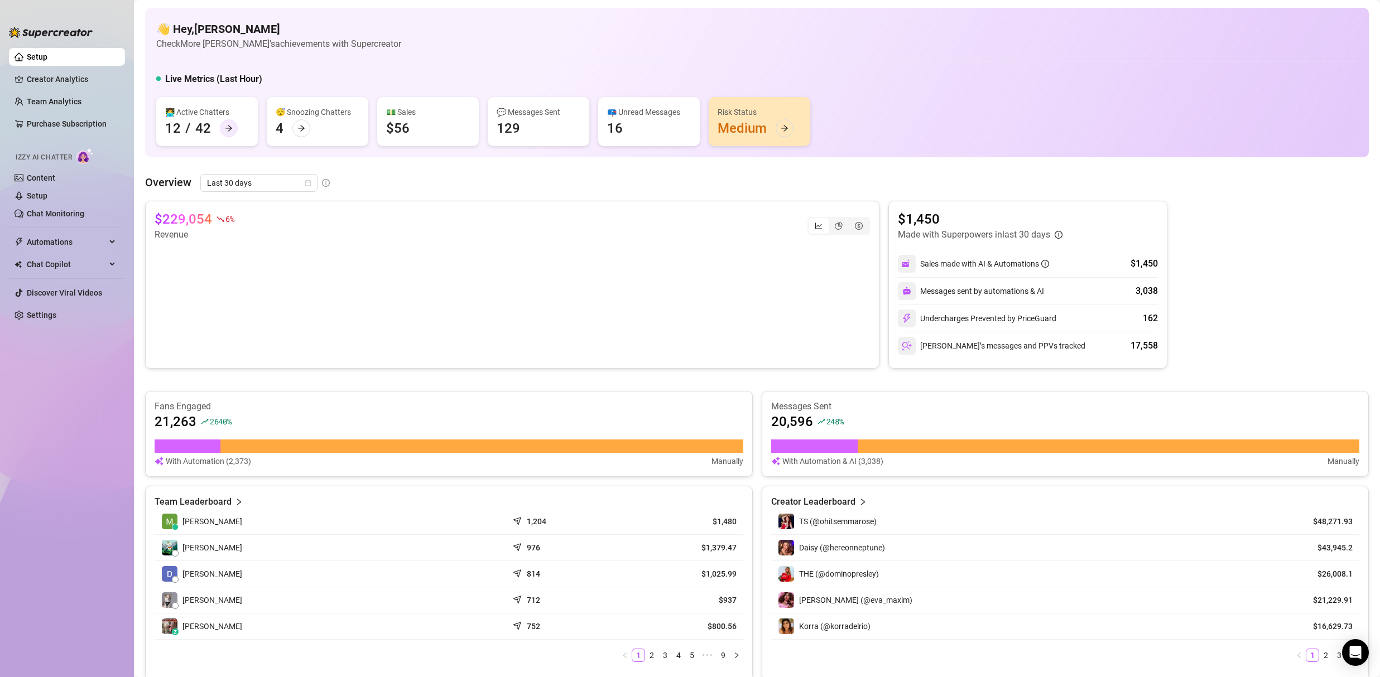
click at [224, 122] on div at bounding box center [229, 128] width 18 height 18
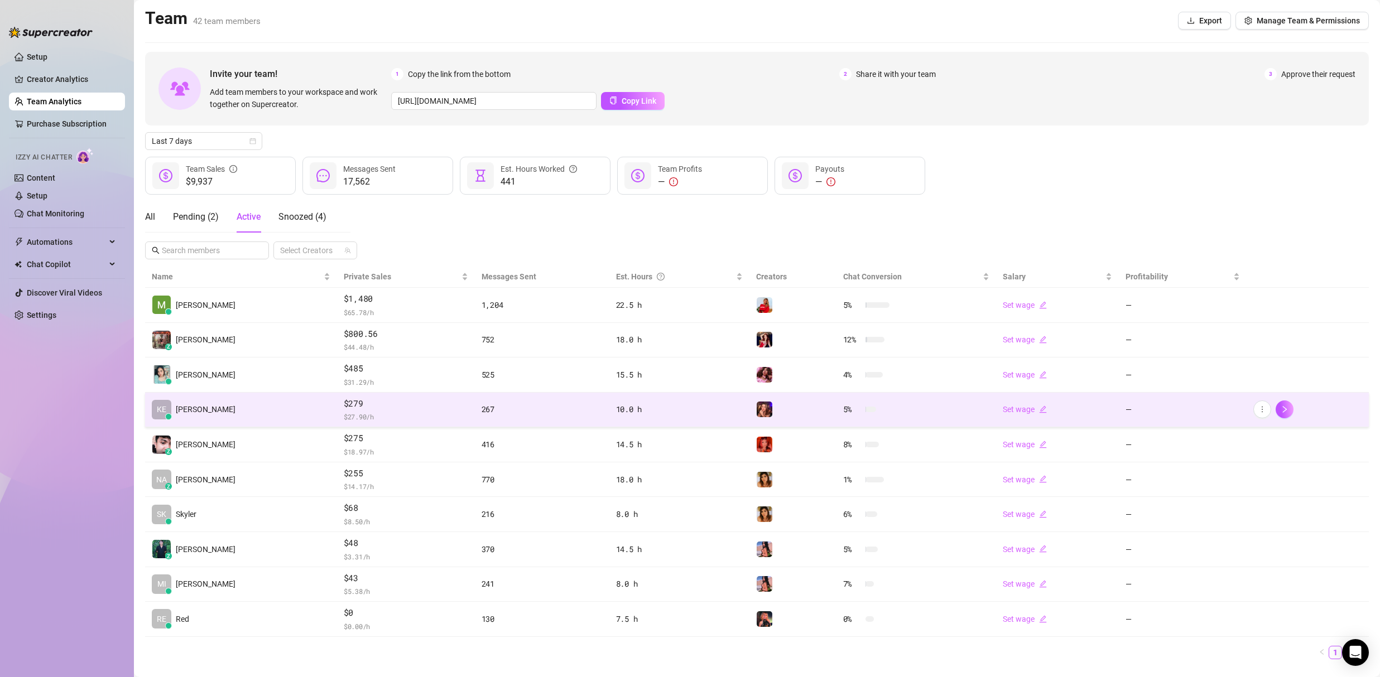
scroll to position [2, 0]
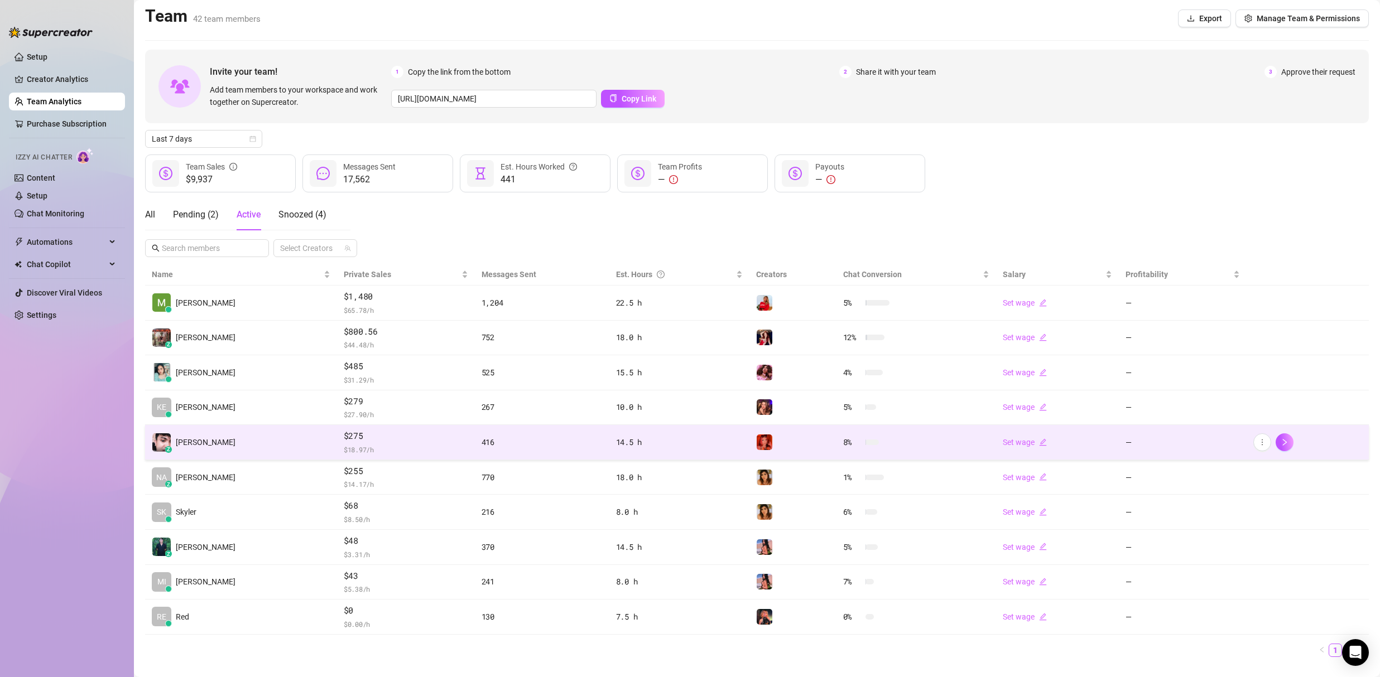
click at [167, 443] on img at bounding box center [161, 443] width 18 height 18
